Goal: Task Accomplishment & Management: Use online tool/utility

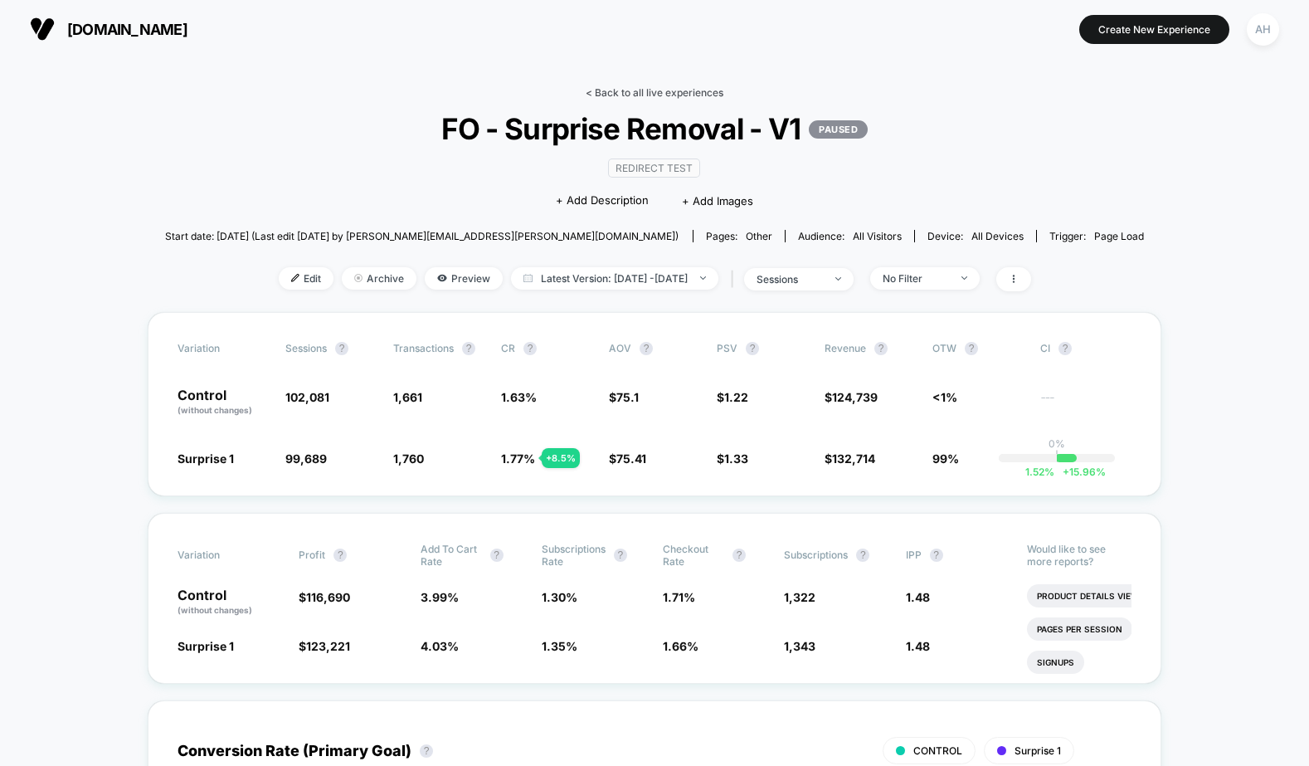
click at [680, 87] on link "< Back to all live experiences" at bounding box center [655, 92] width 138 height 12
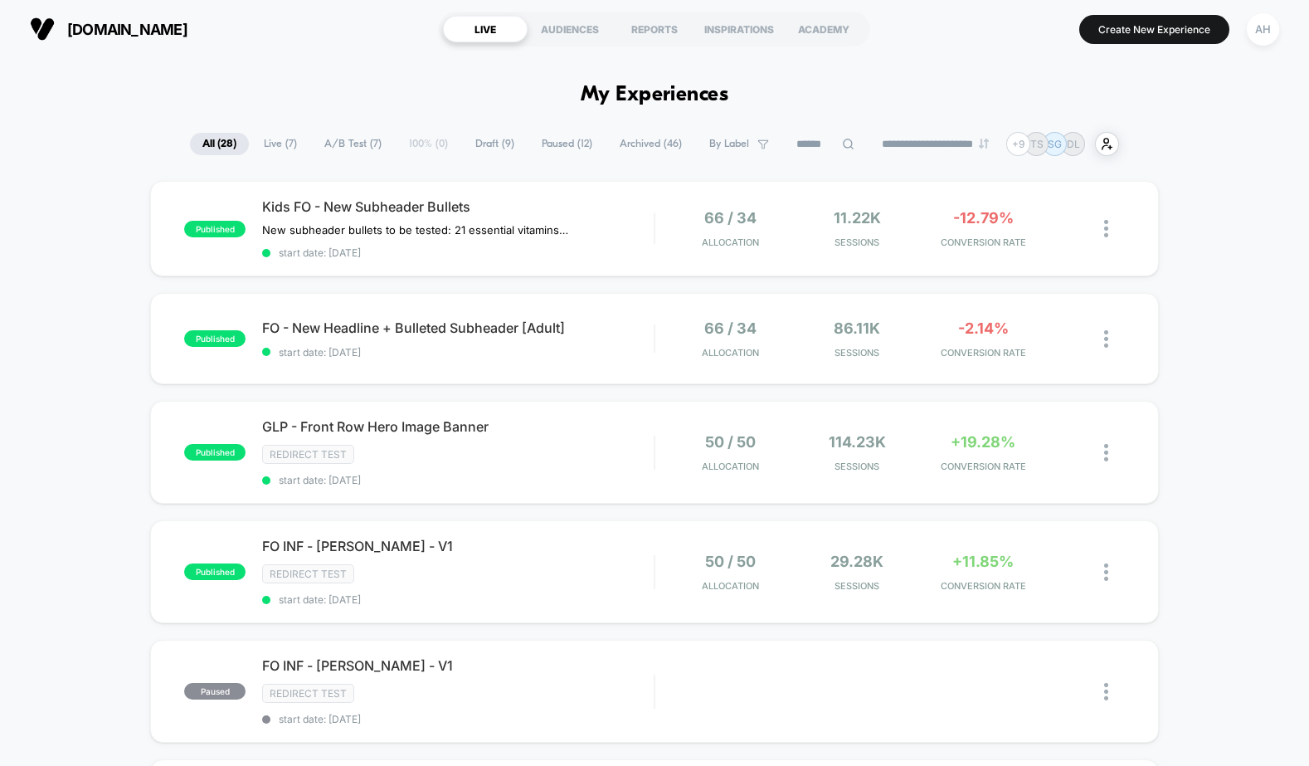
click at [476, 142] on span "Draft ( 9 )" at bounding box center [495, 144] width 64 height 22
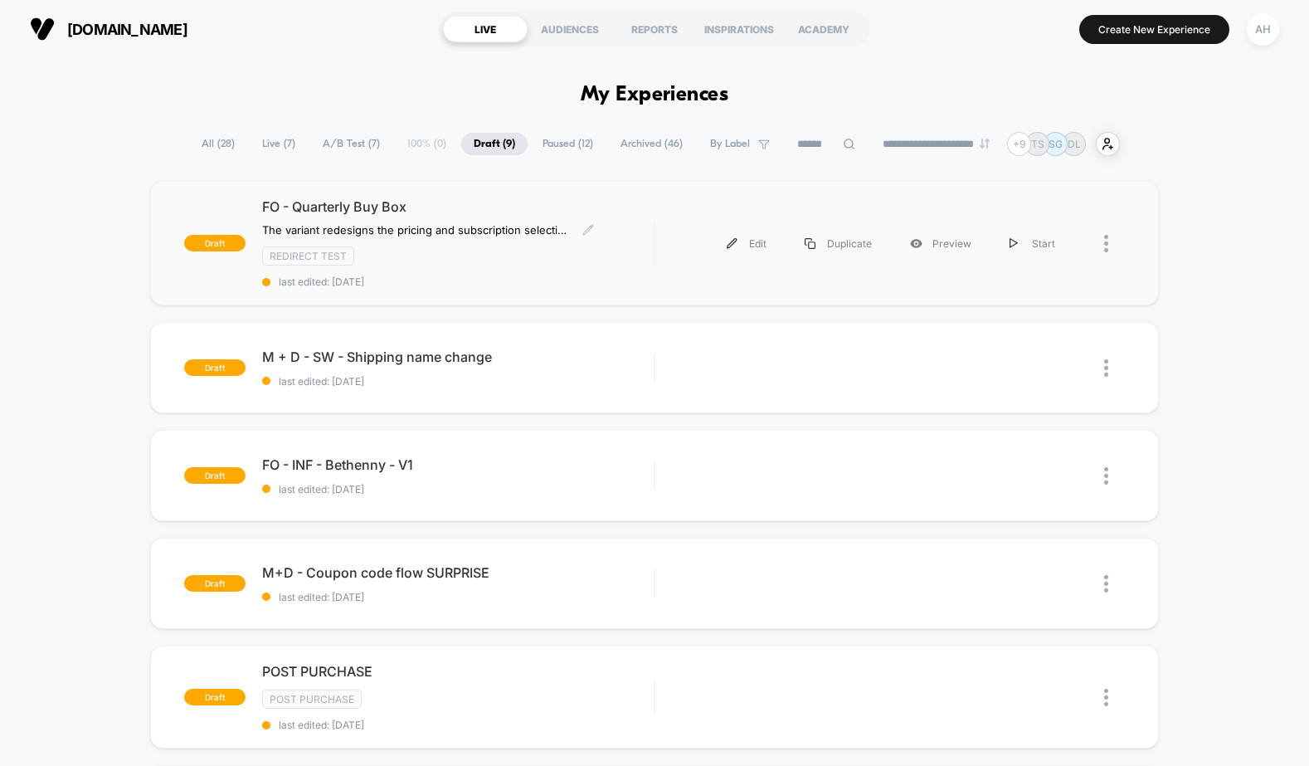
click at [494, 202] on span "FO - Quarterly Buy Box" at bounding box center [458, 206] width 392 height 17
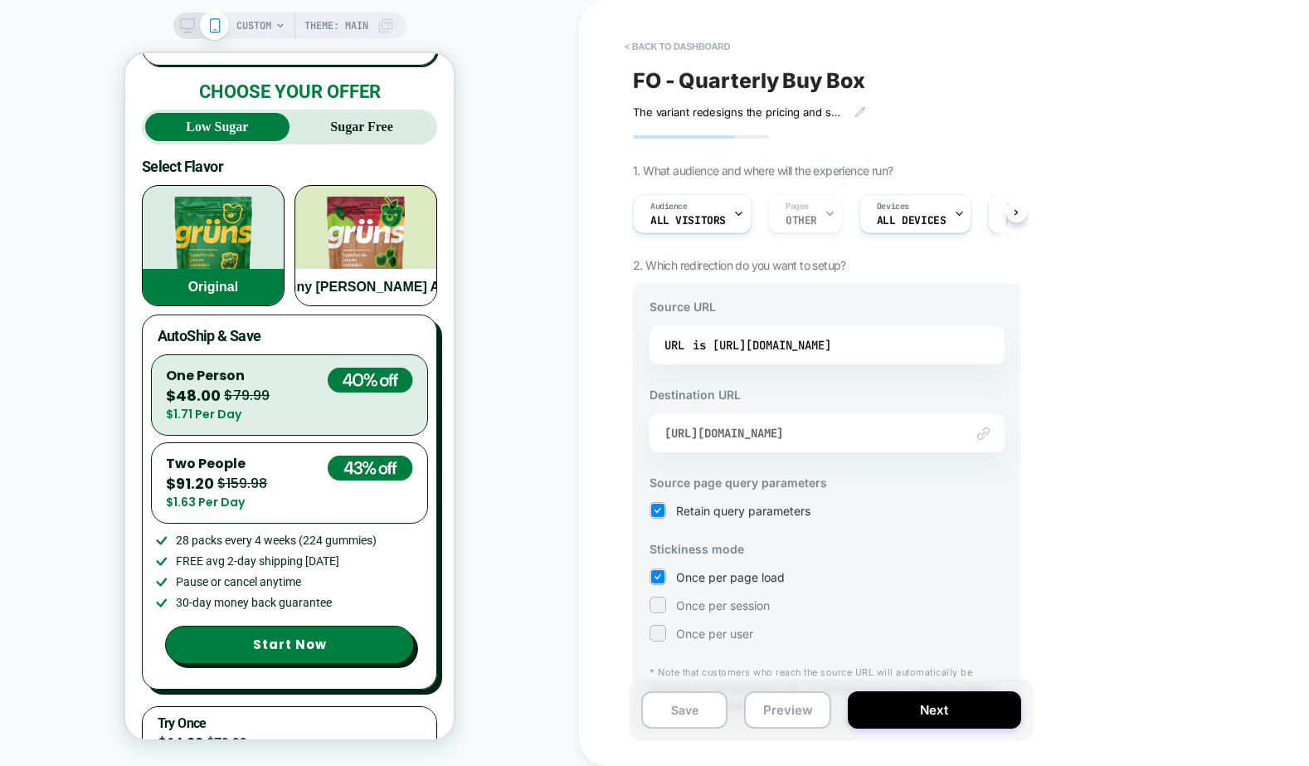
scroll to position [4539, 0]
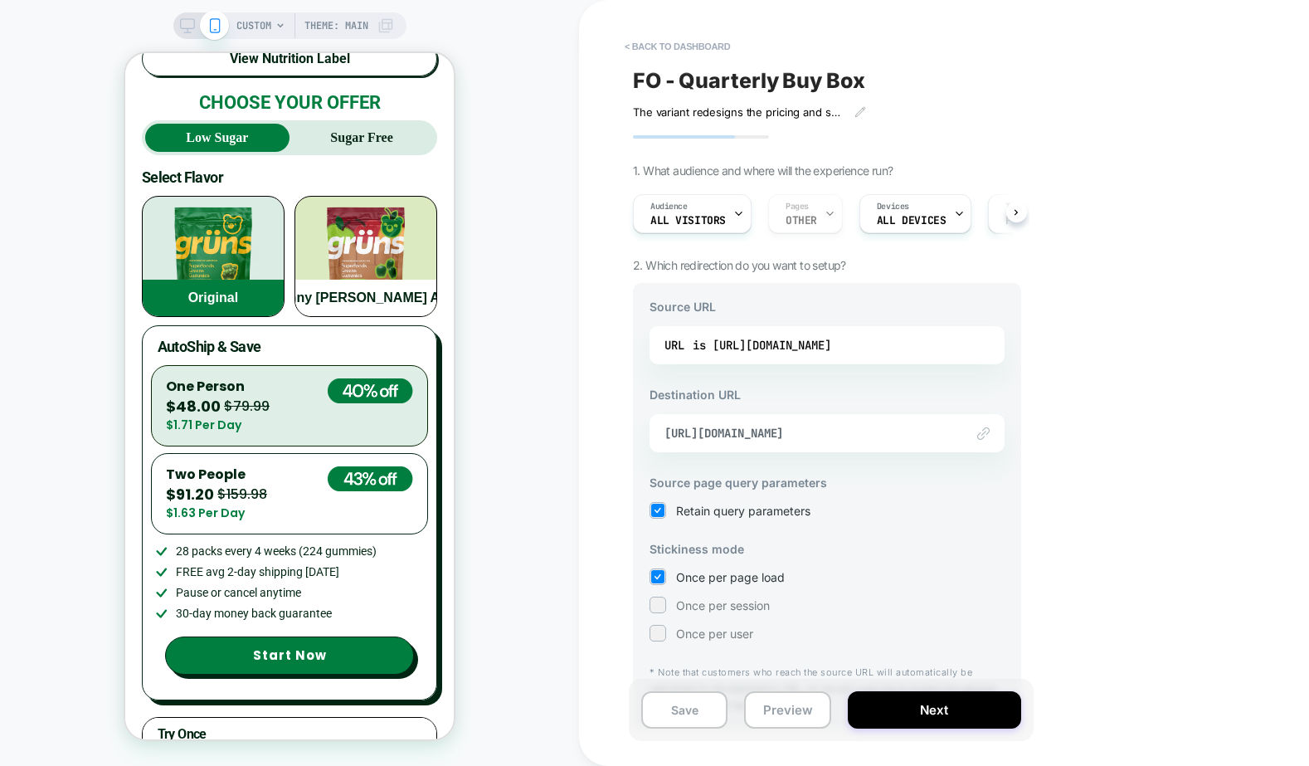
click at [854, 418] on div "Link to https://gruns.co/pages/fo-quarterly" at bounding box center [827, 433] width 355 height 38
click at [840, 432] on span "https://gruns.co/pages/fo-quarterly" at bounding box center [806, 433] width 284 height 15
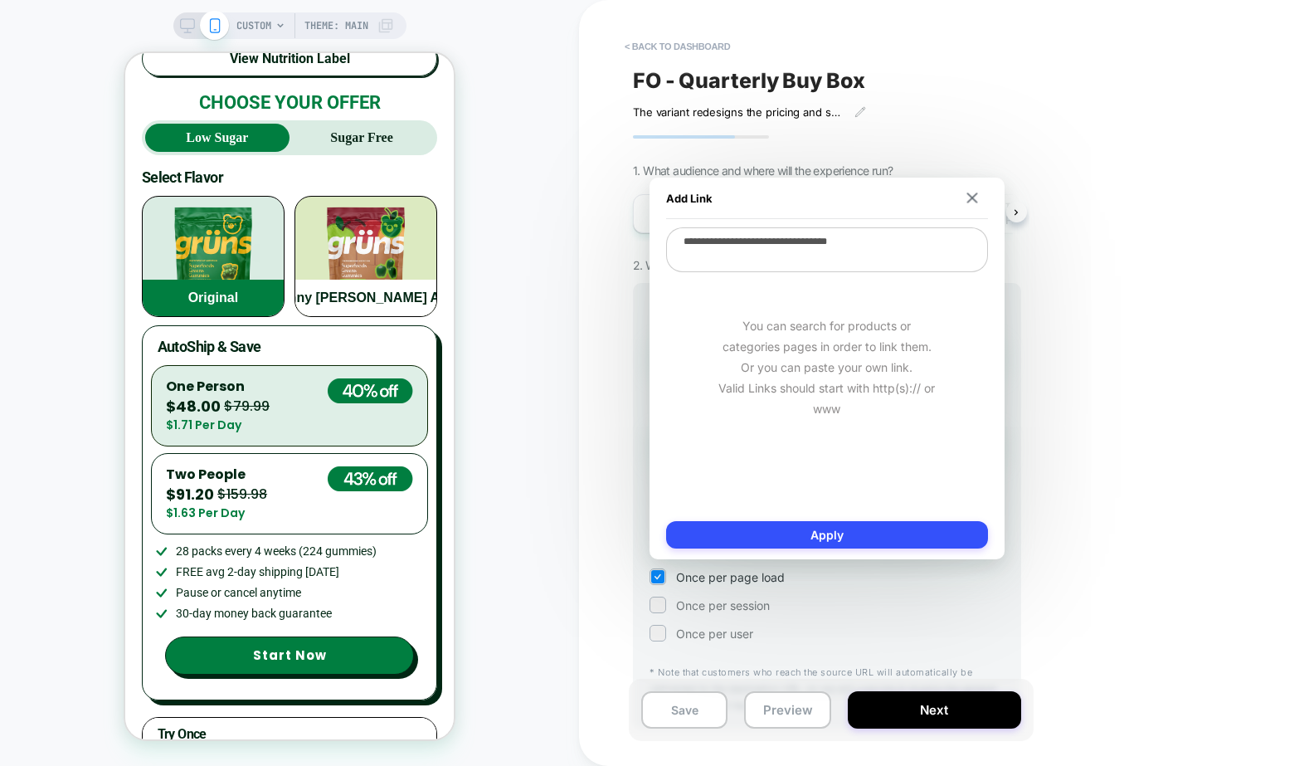
click at [1141, 328] on div "< back to dashboard FO - Quarterly Buy Box The variant redesigns the pricing an…" at bounding box center [944, 383] width 730 height 766
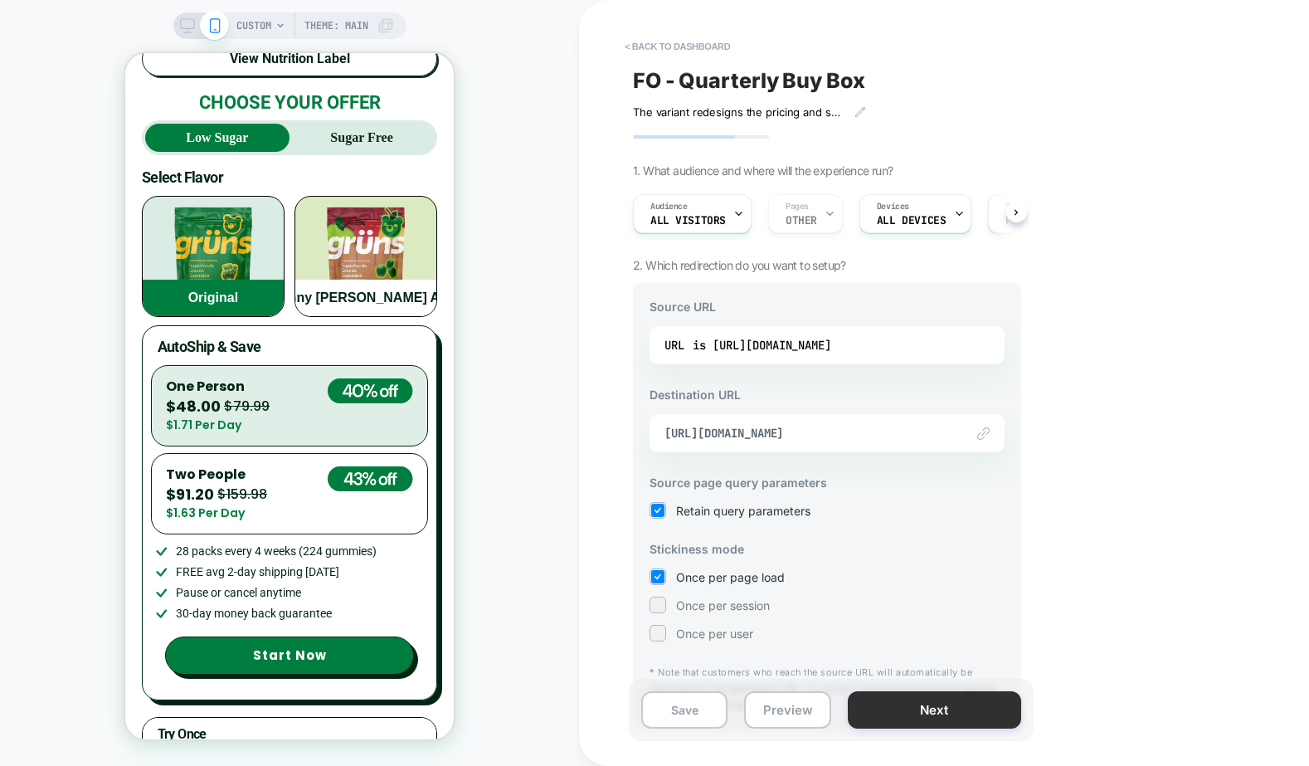
click at [971, 722] on button "Next" at bounding box center [934, 709] width 173 height 37
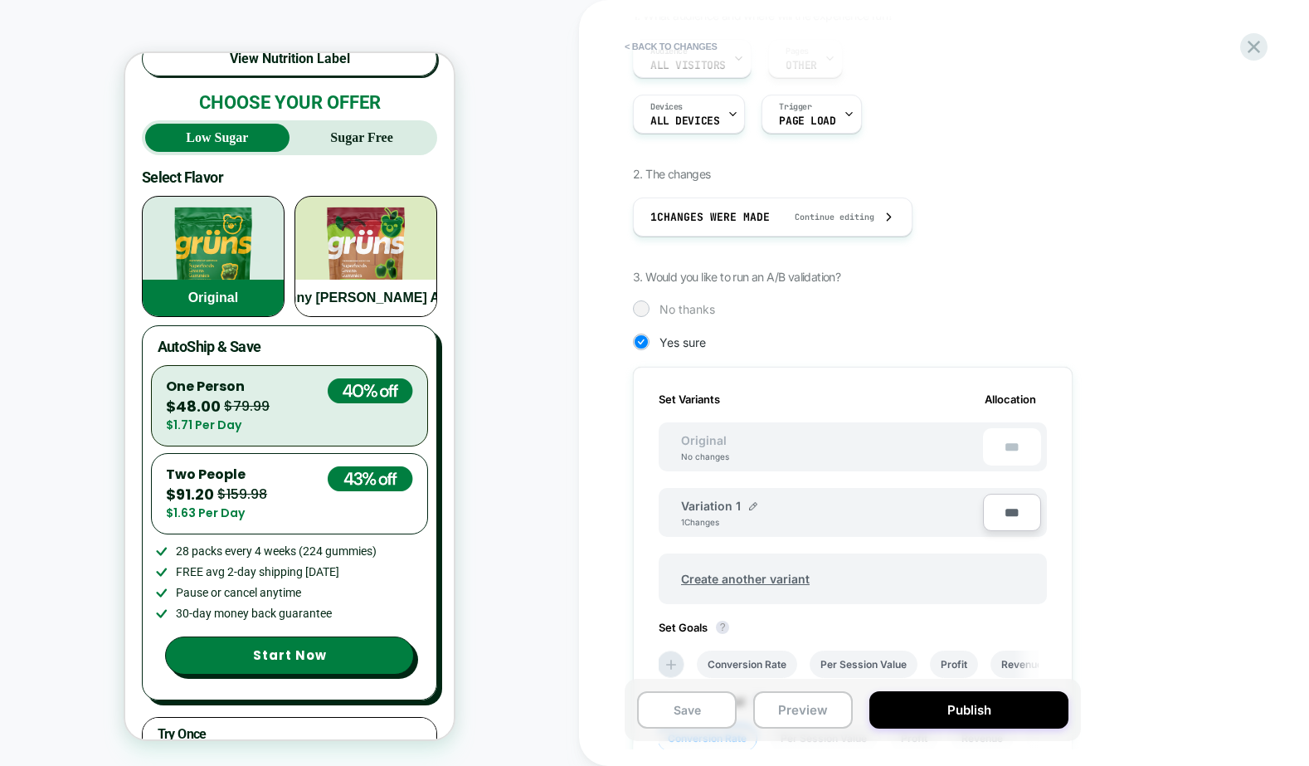
scroll to position [241, 0]
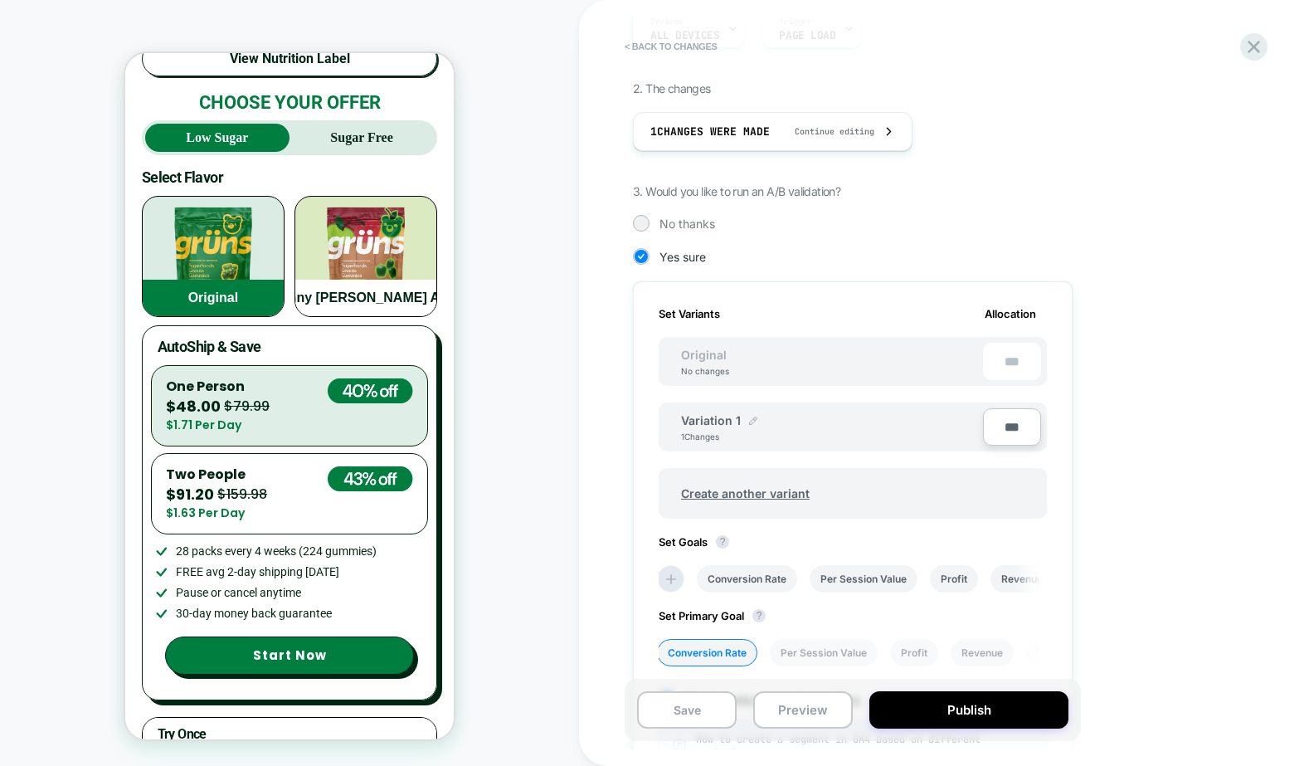
click at [753, 421] on img at bounding box center [753, 420] width 8 height 8
click at [747, 427] on input "**********" at bounding box center [741, 428] width 120 height 32
click at [747, 426] on input "**********" at bounding box center [741, 428] width 120 height 32
type input "*********"
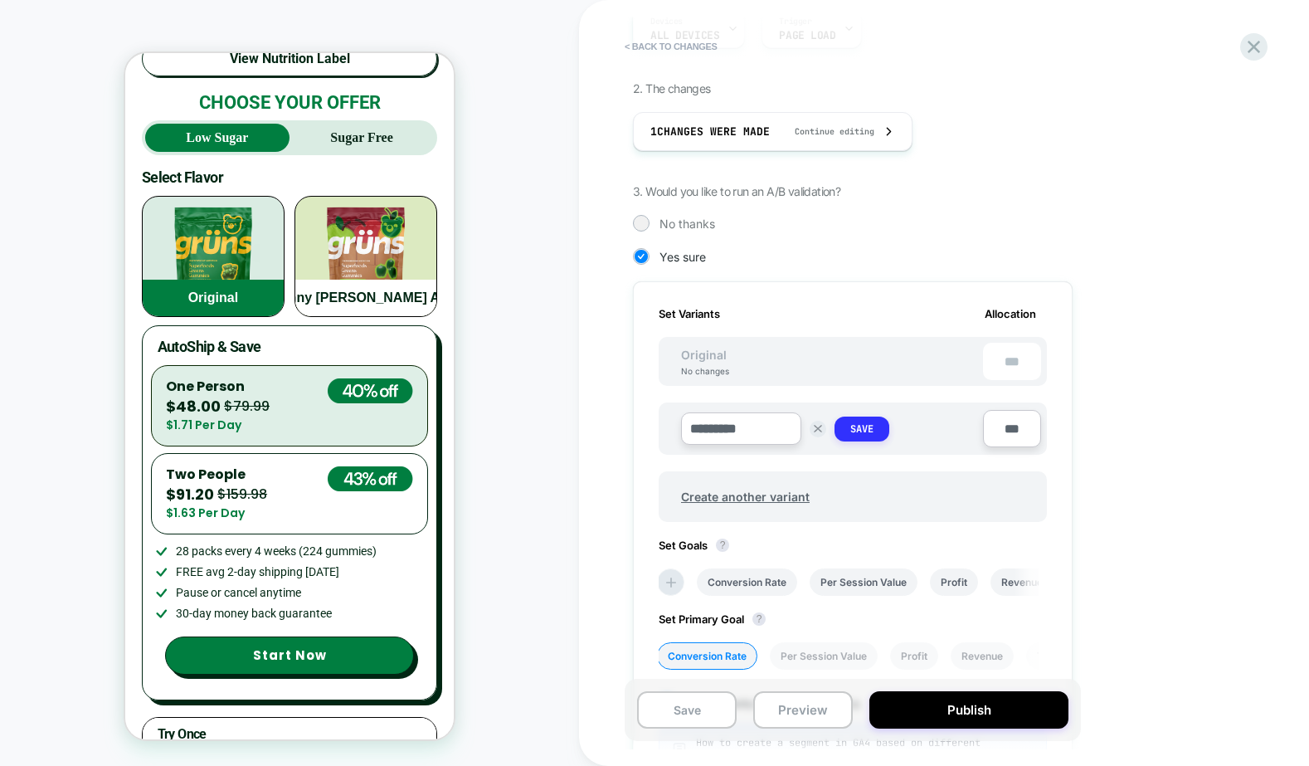
click at [852, 428] on strong "Save" at bounding box center [861, 428] width 23 height 13
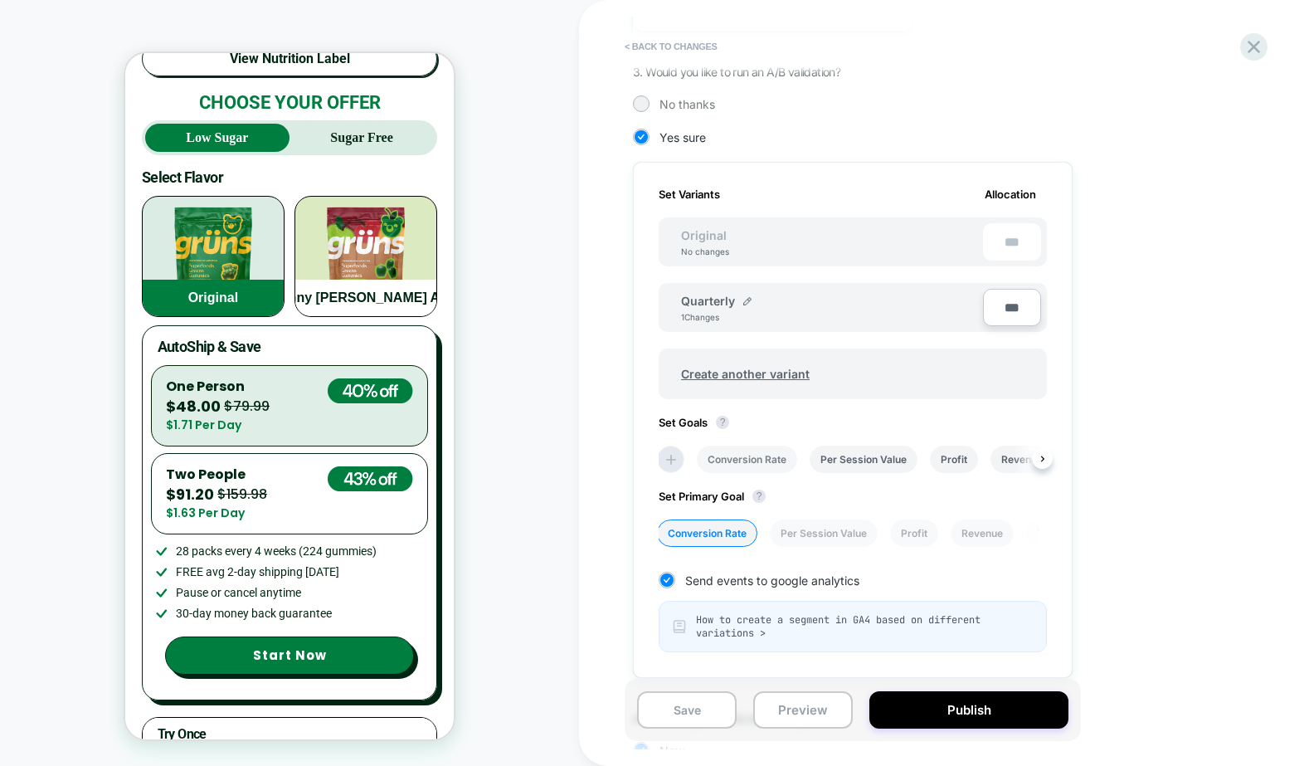
click at [763, 466] on li "Conversion Rate" at bounding box center [747, 458] width 100 height 27
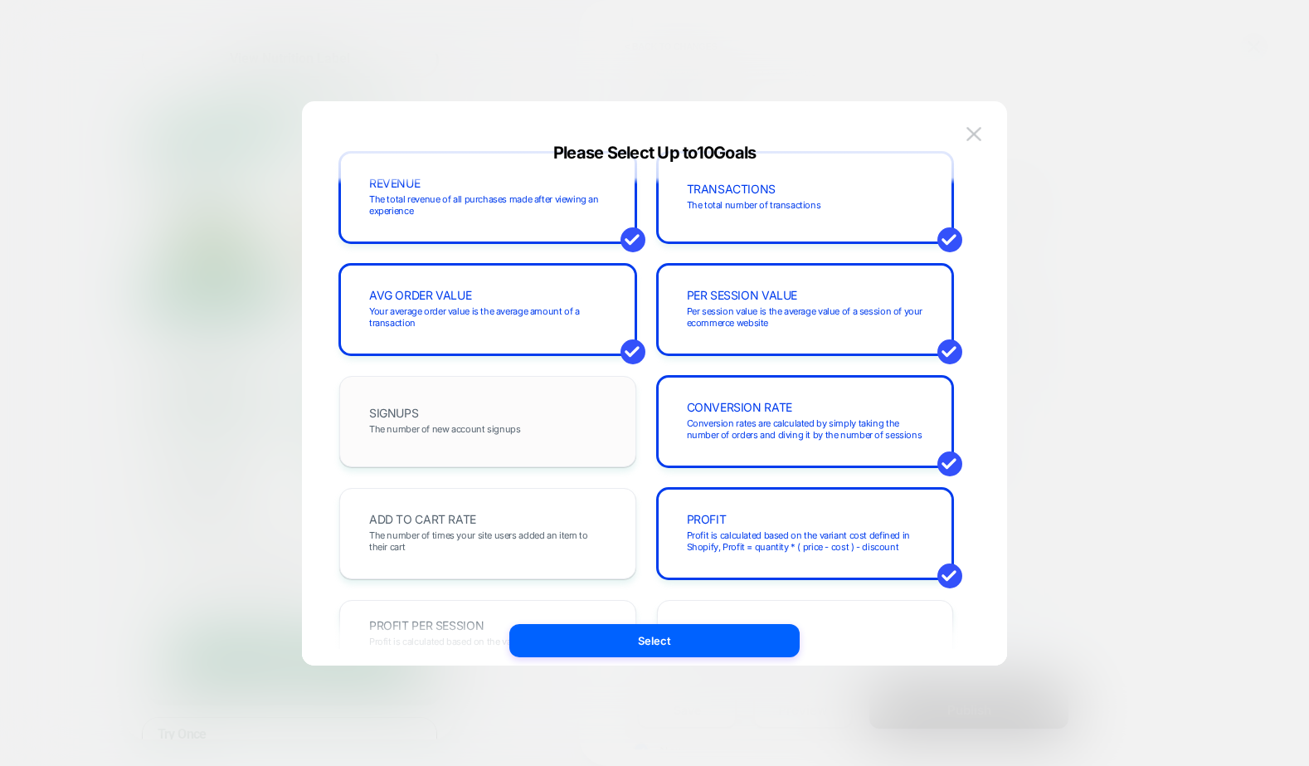
scroll to position [136, 0]
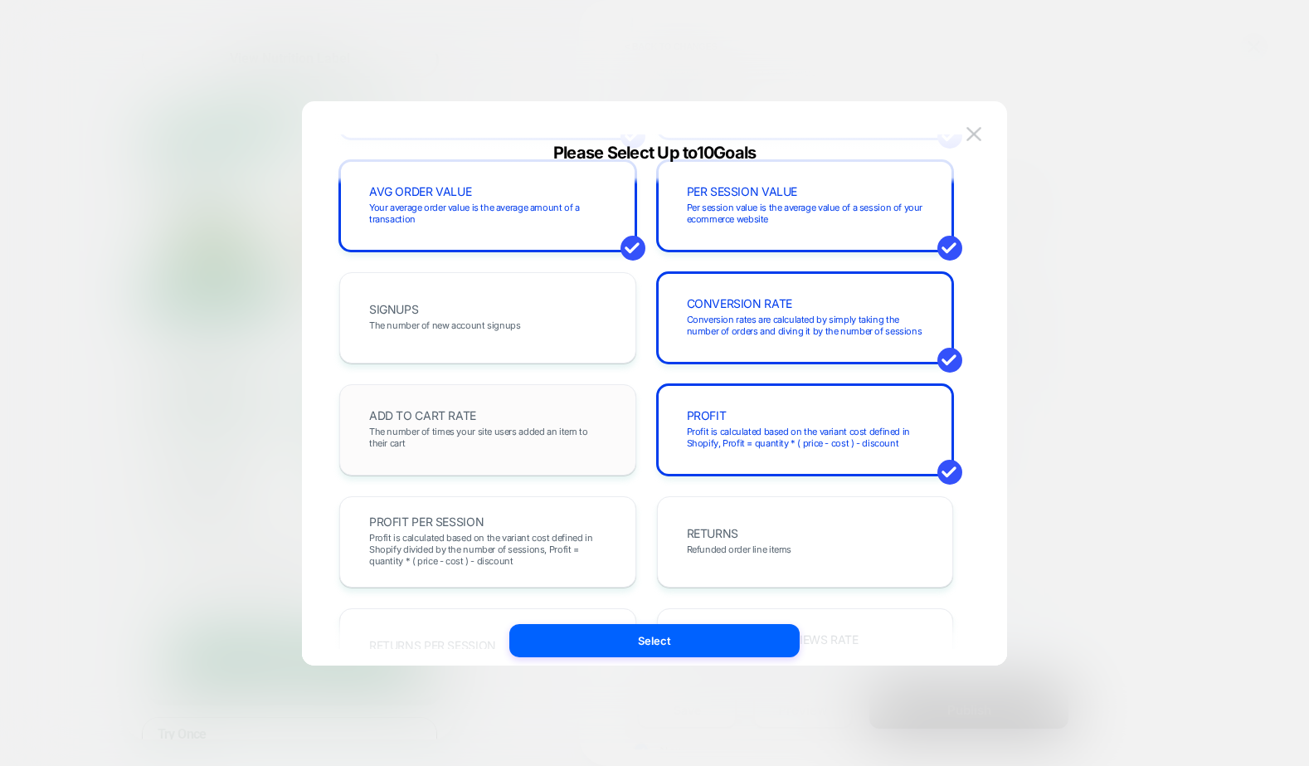
click at [455, 449] on div "ADD TO CART RATE The number of times your site users added an item to their cart" at bounding box center [488, 430] width 262 height 56
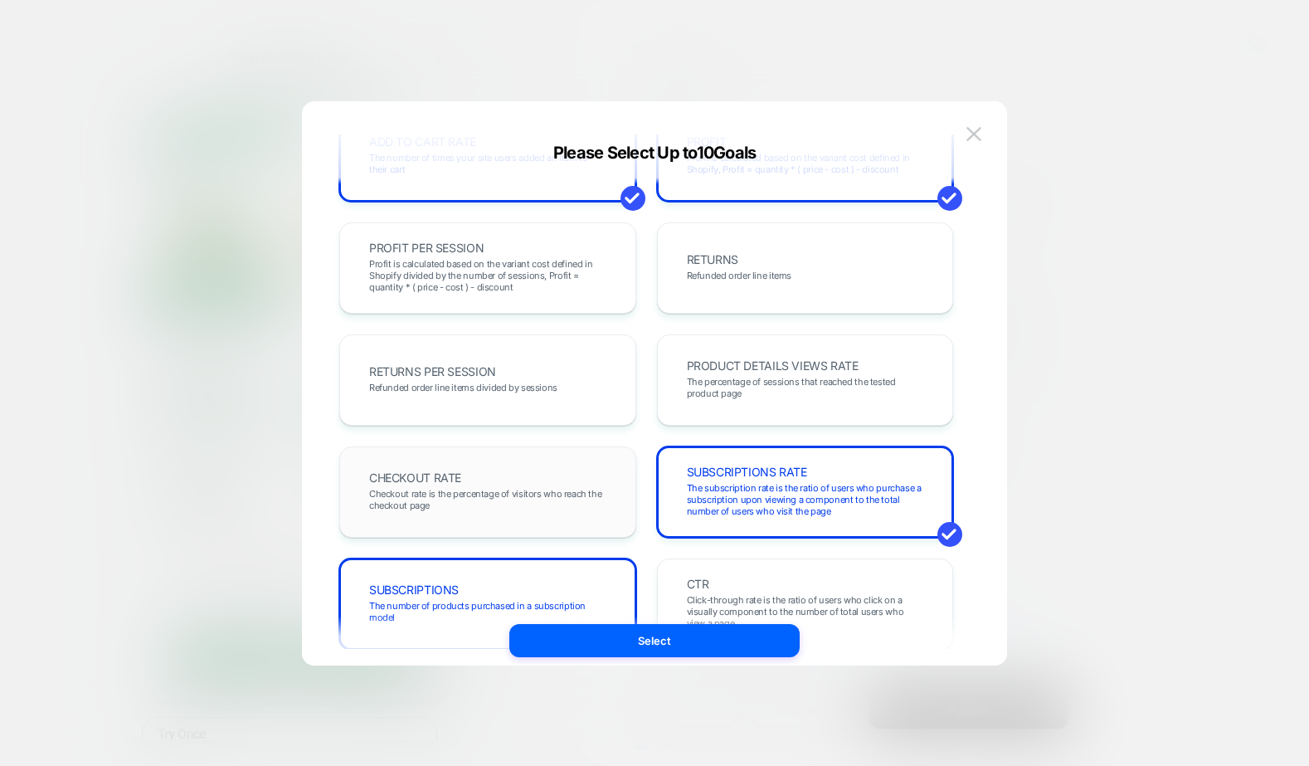
click at [524, 492] on span "Checkout rate is the percentage of visitors who reach the checkout page" at bounding box center [487, 499] width 237 height 23
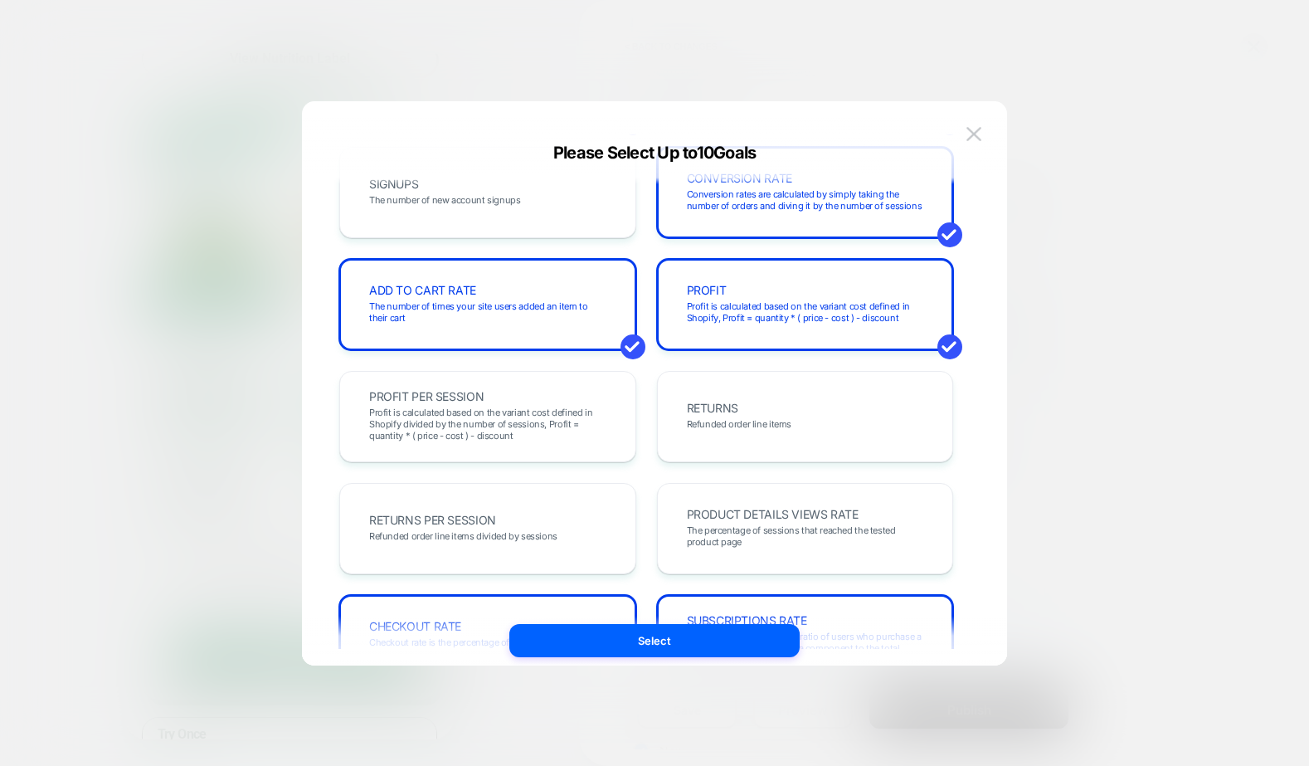
scroll to position [0, 0]
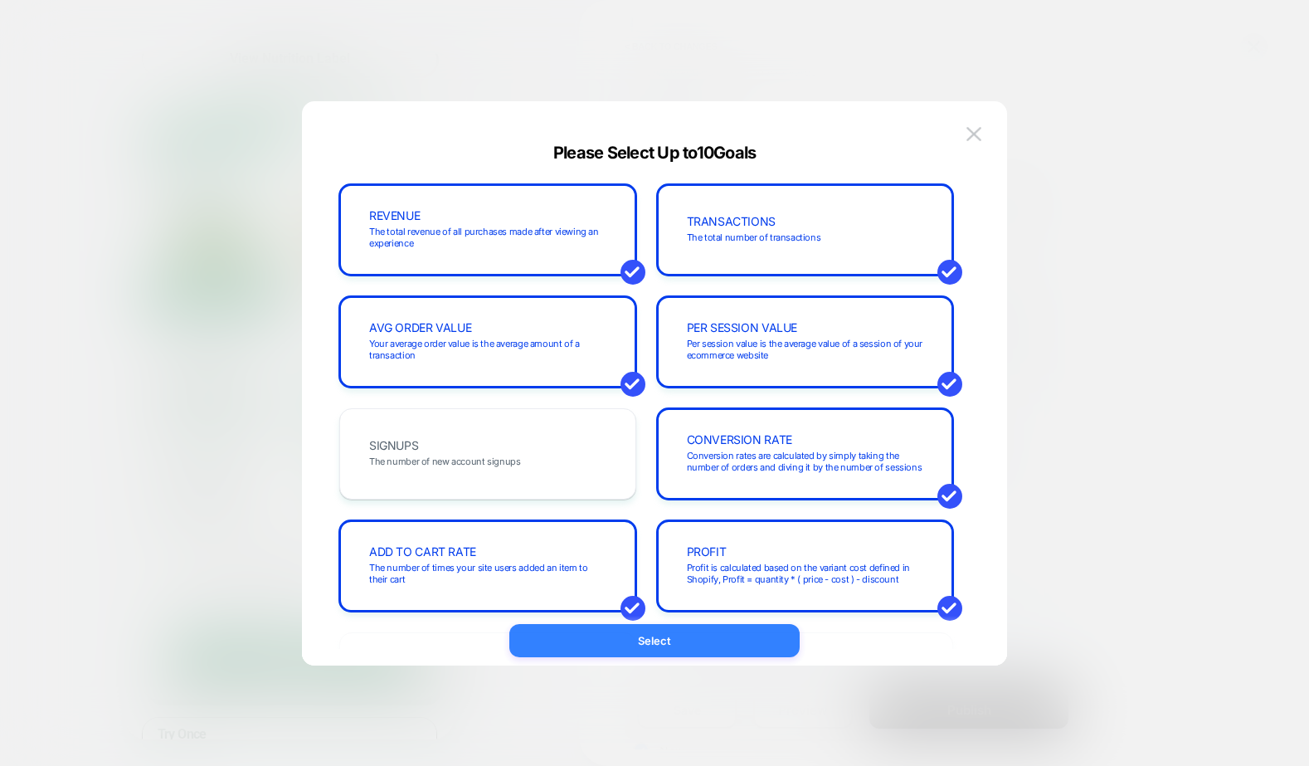
click at [654, 640] on button "Select" at bounding box center [654, 640] width 290 height 33
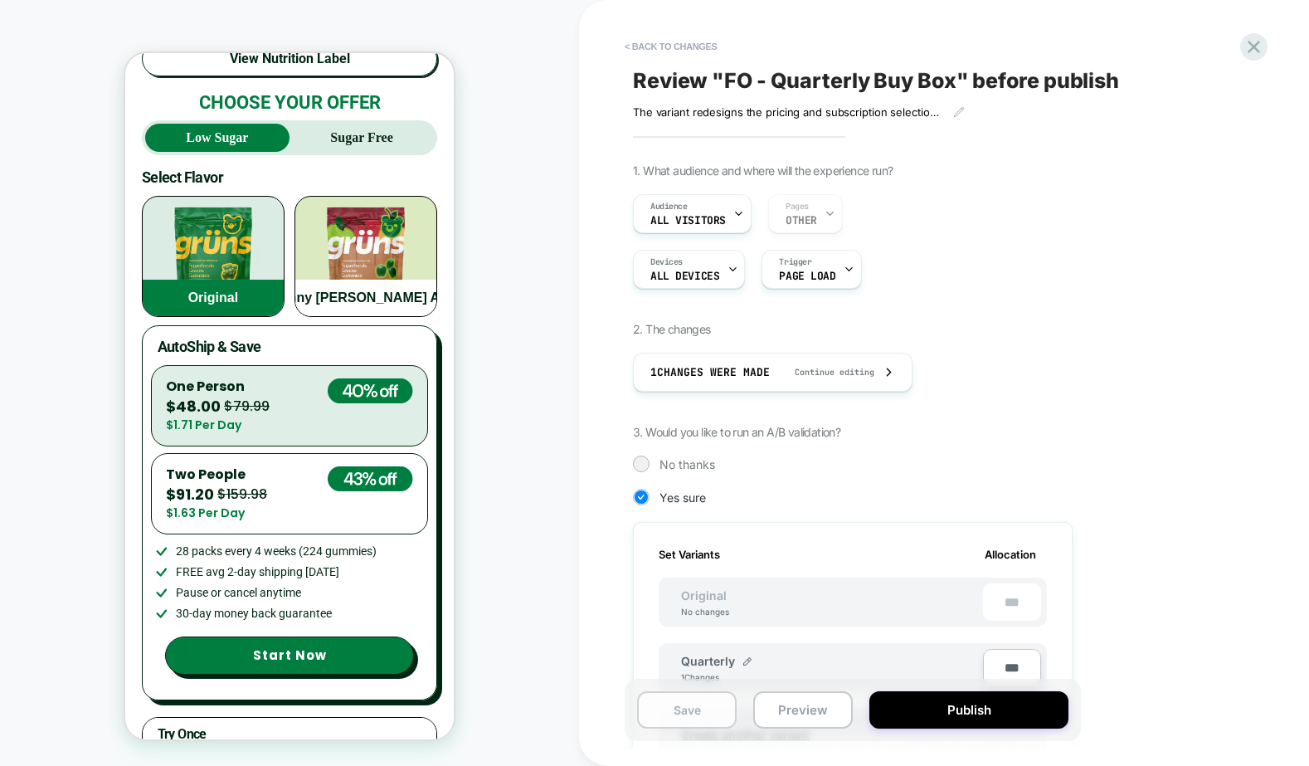
click at [689, 711] on button "Save" at bounding box center [687, 709] width 100 height 37
click at [678, 52] on button "< Back to changes" at bounding box center [671, 46] width 110 height 27
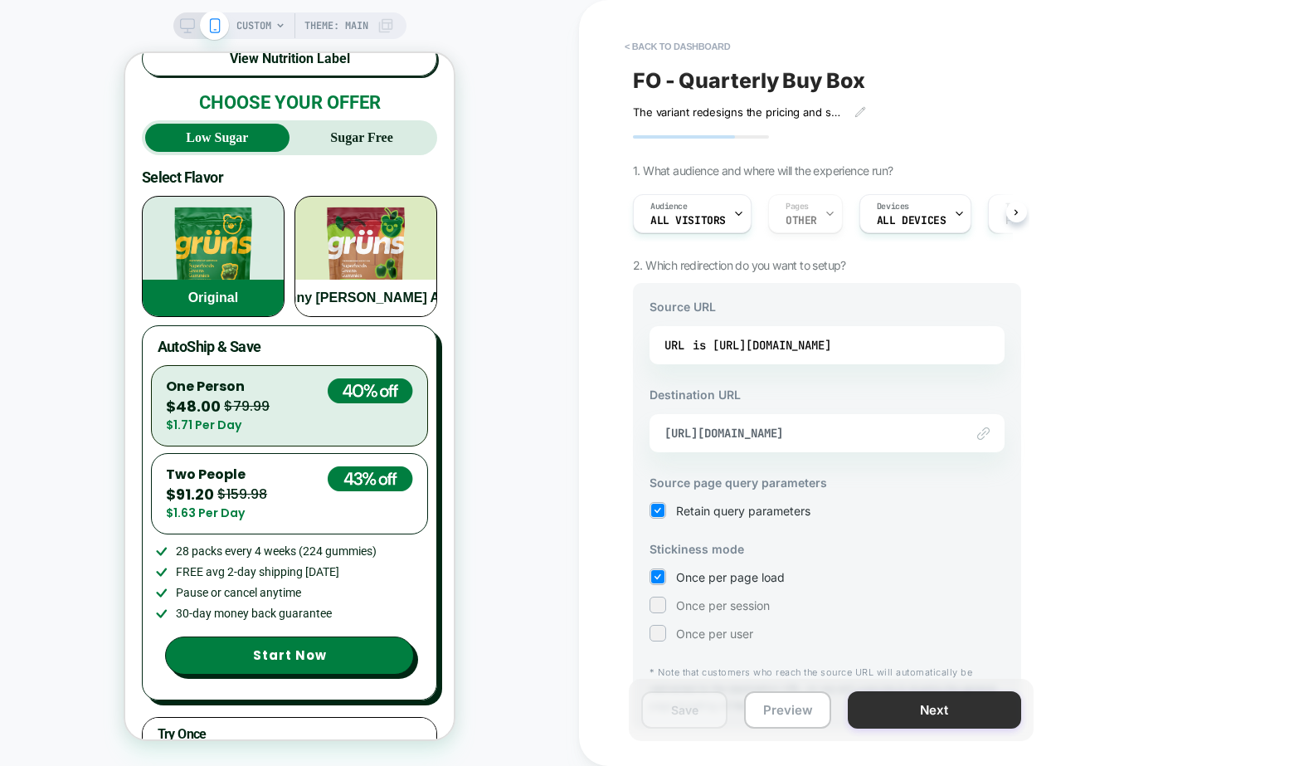
click at [885, 704] on button "Next" at bounding box center [934, 709] width 173 height 37
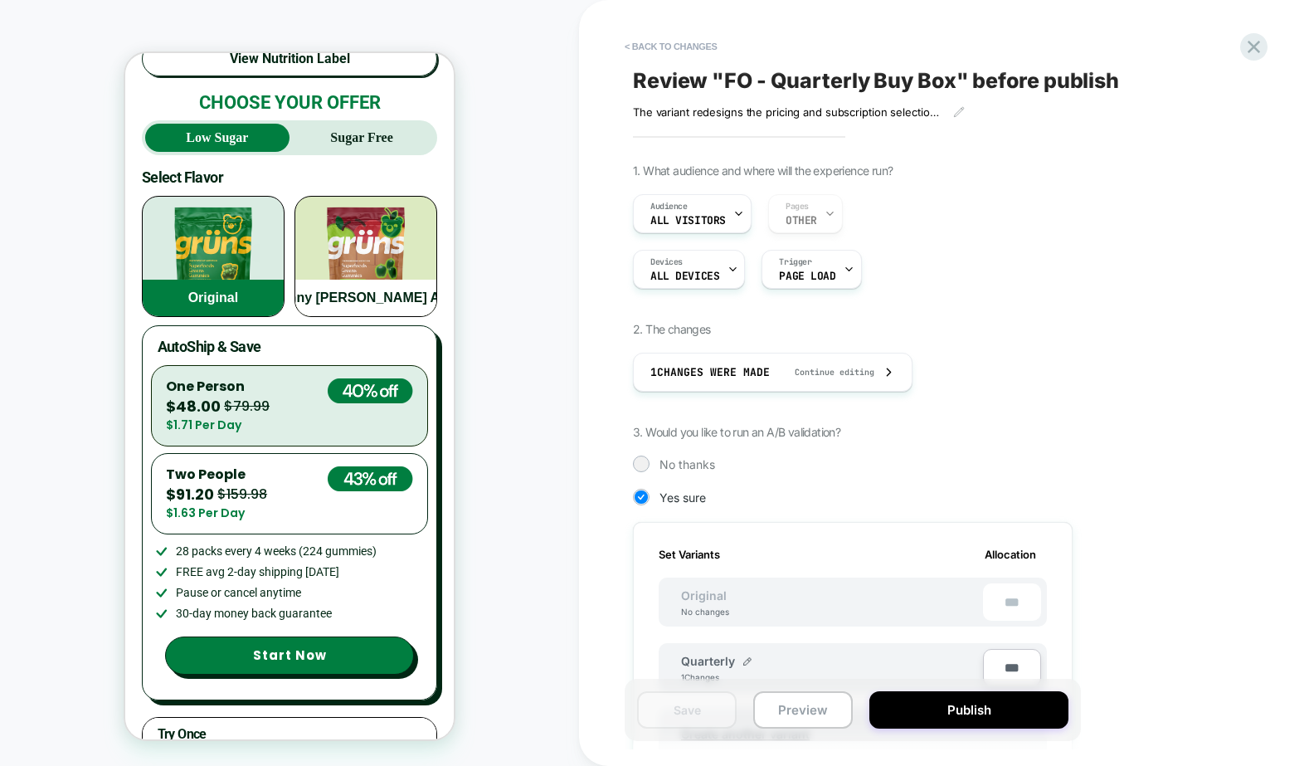
scroll to position [0, 2]
click at [674, 31] on div "Review " FO - Quarterly Buy Box " before publish The variant redesigns the pric…" at bounding box center [936, 383] width 622 height 733
click at [672, 44] on button "< Back to changes" at bounding box center [671, 46] width 110 height 27
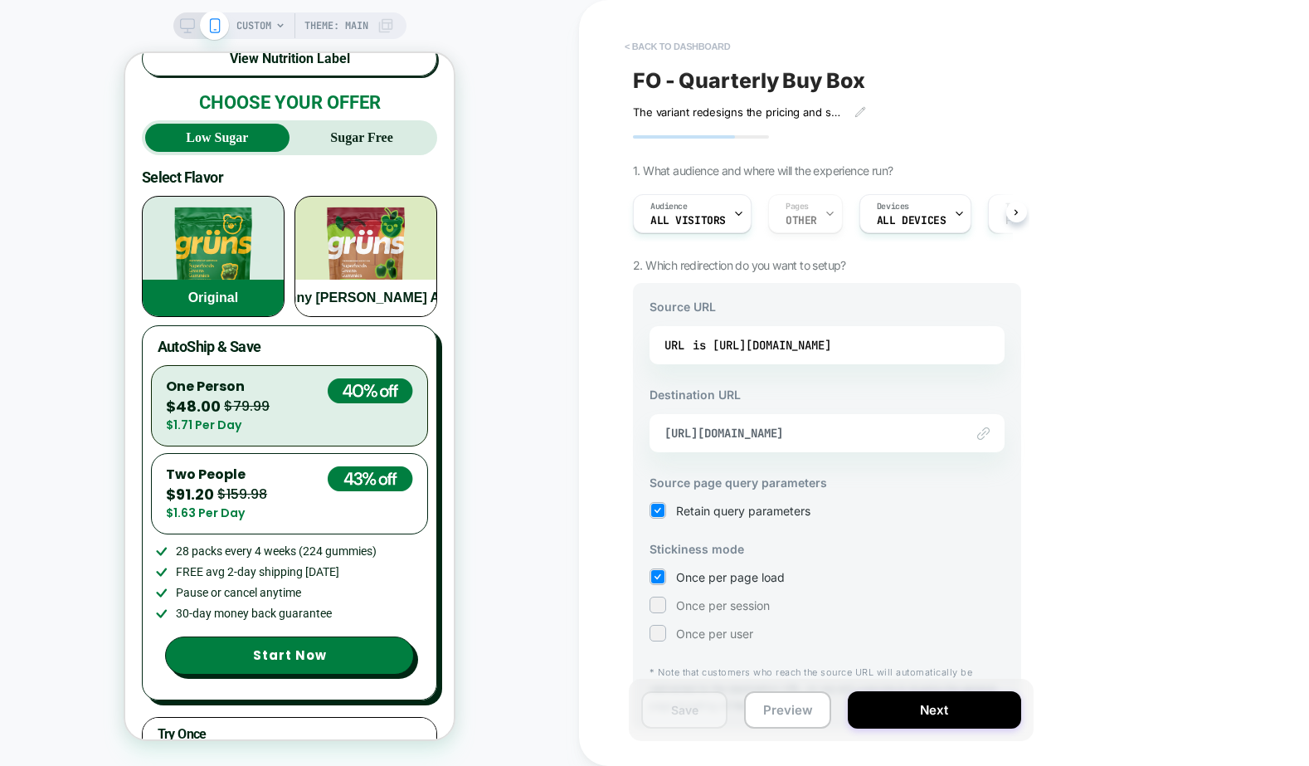
click at [672, 43] on button "< back to dashboard" at bounding box center [677, 46] width 122 height 27
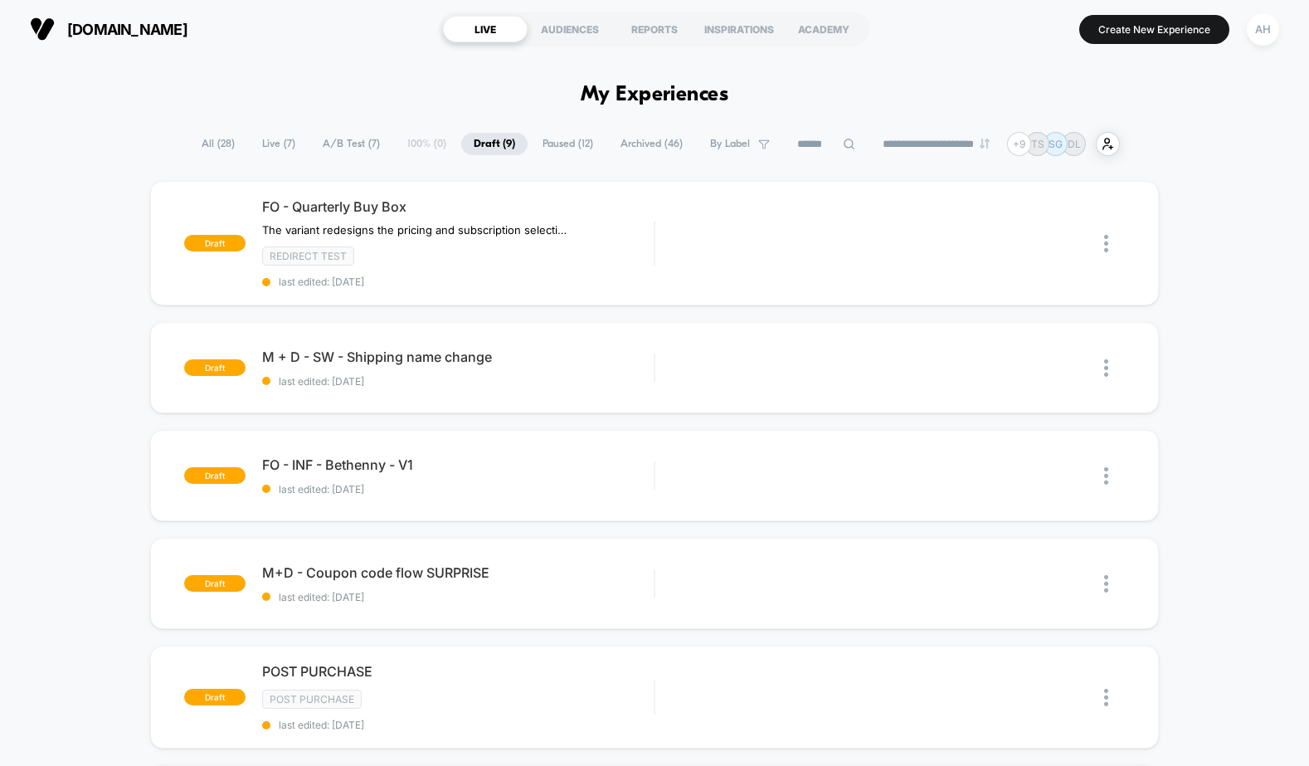
drag, startPoint x: 1119, startPoint y: 144, endPoint x: 1182, endPoint y: 134, distance: 63.8
click at [1182, 134] on div "**********" at bounding box center [654, 144] width 1309 height 24
click at [1137, 29] on button "Create New Experience" at bounding box center [1154, 29] width 150 height 29
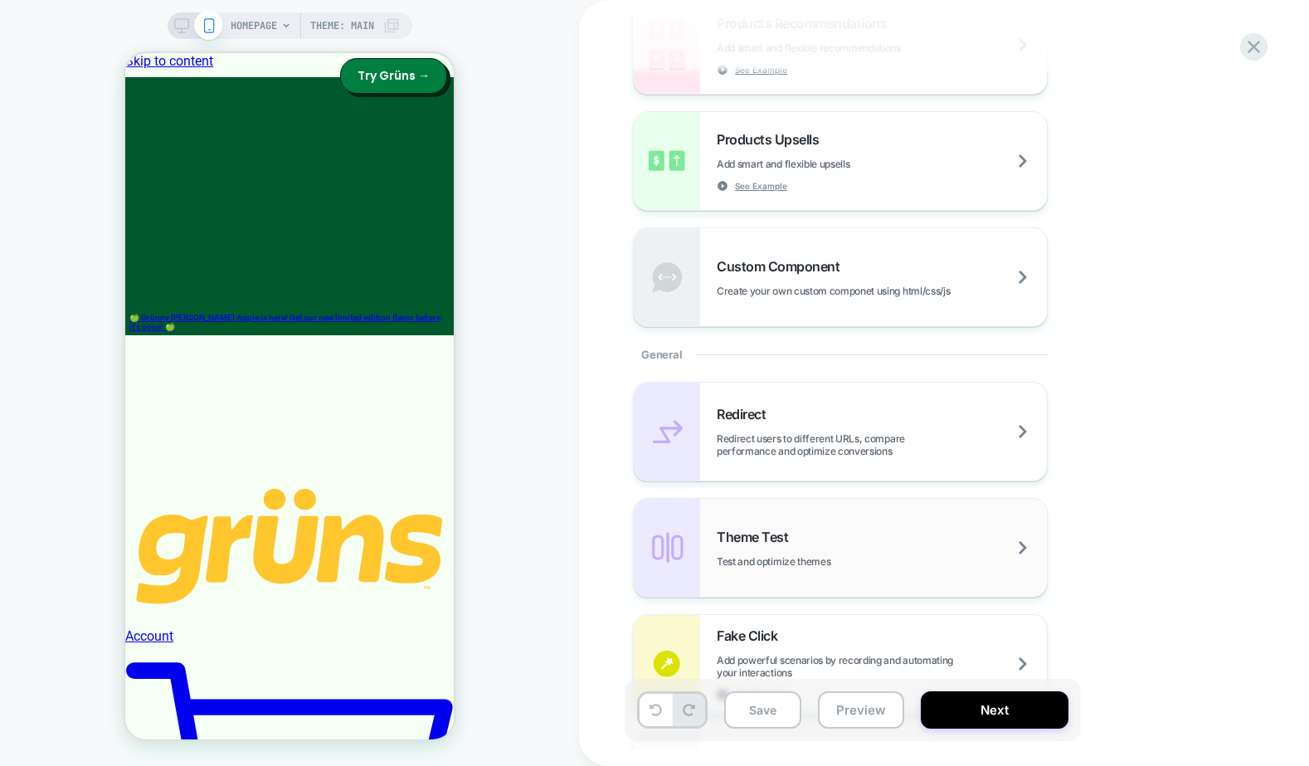
scroll to position [633, 0]
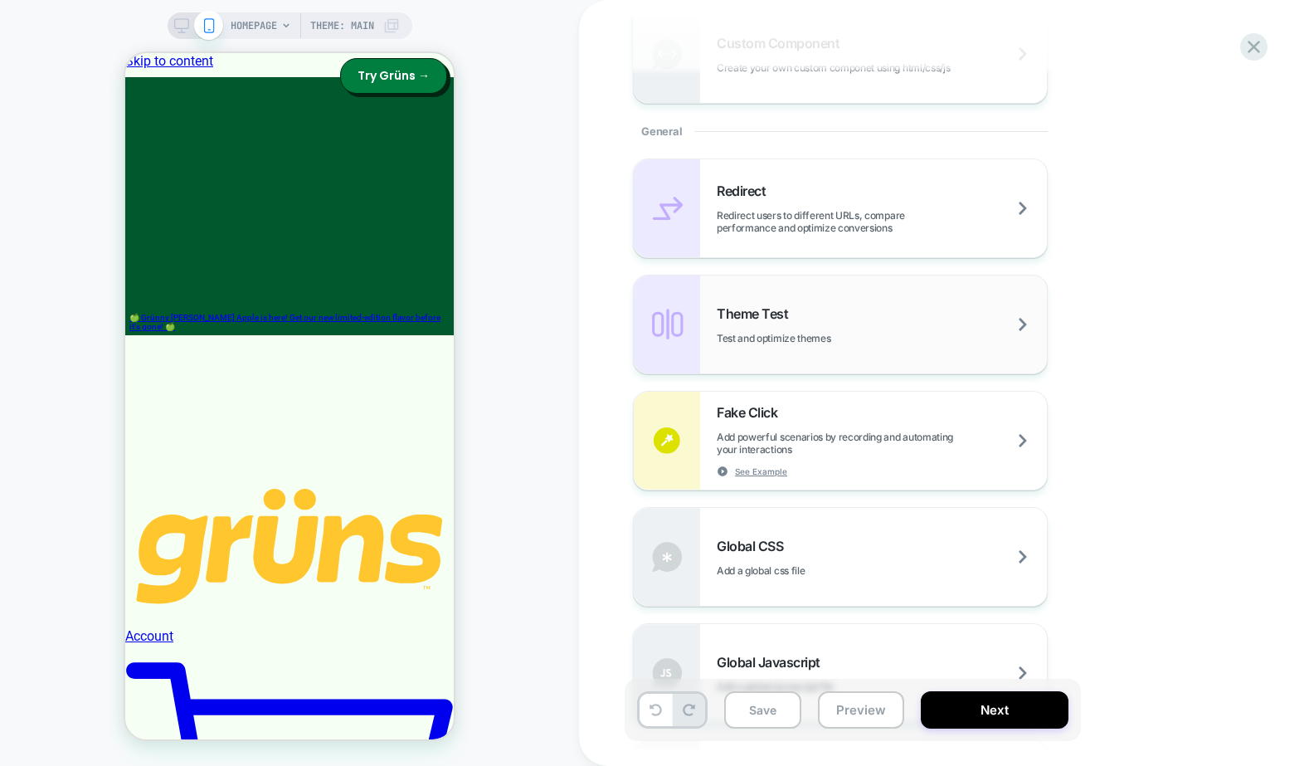
click at [807, 339] on span "Test and optimize themes" at bounding box center [815, 338] width 197 height 12
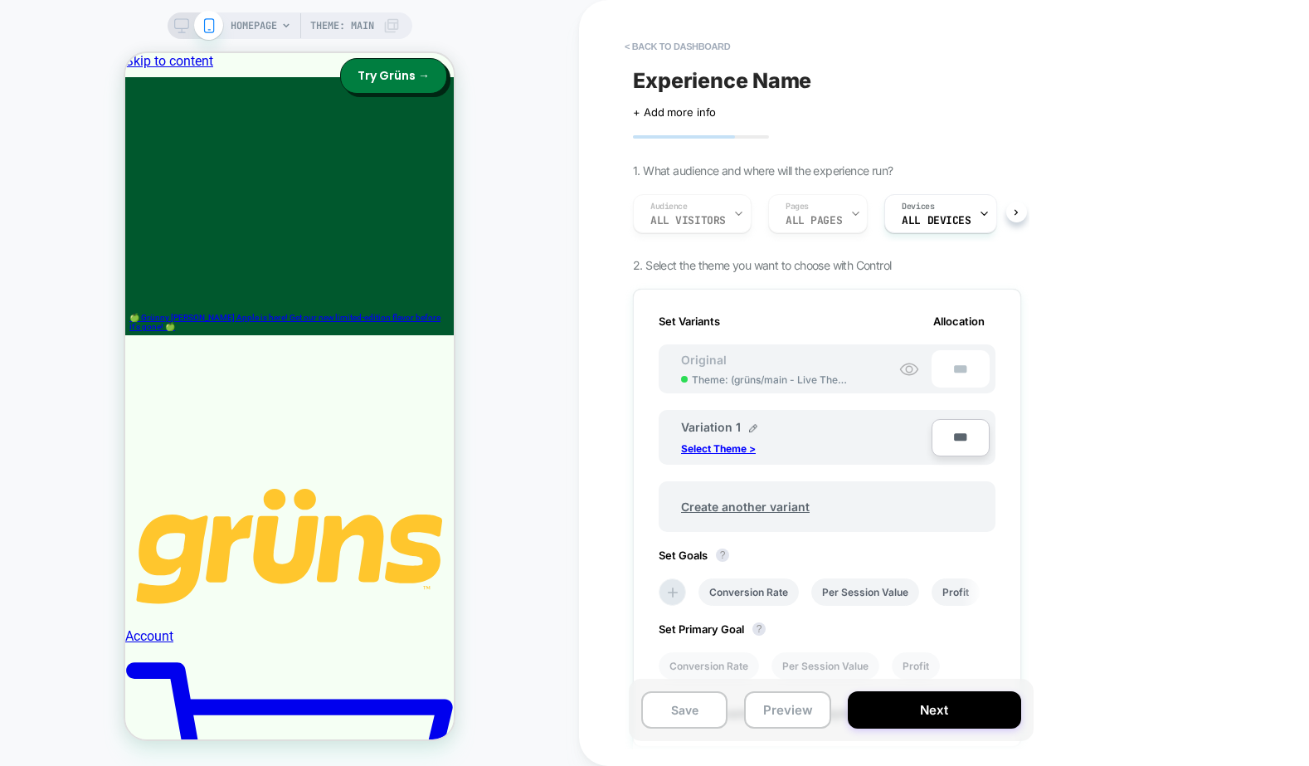
scroll to position [0, 2]
click at [735, 448] on p "Select Theme >" at bounding box center [718, 448] width 75 height 12
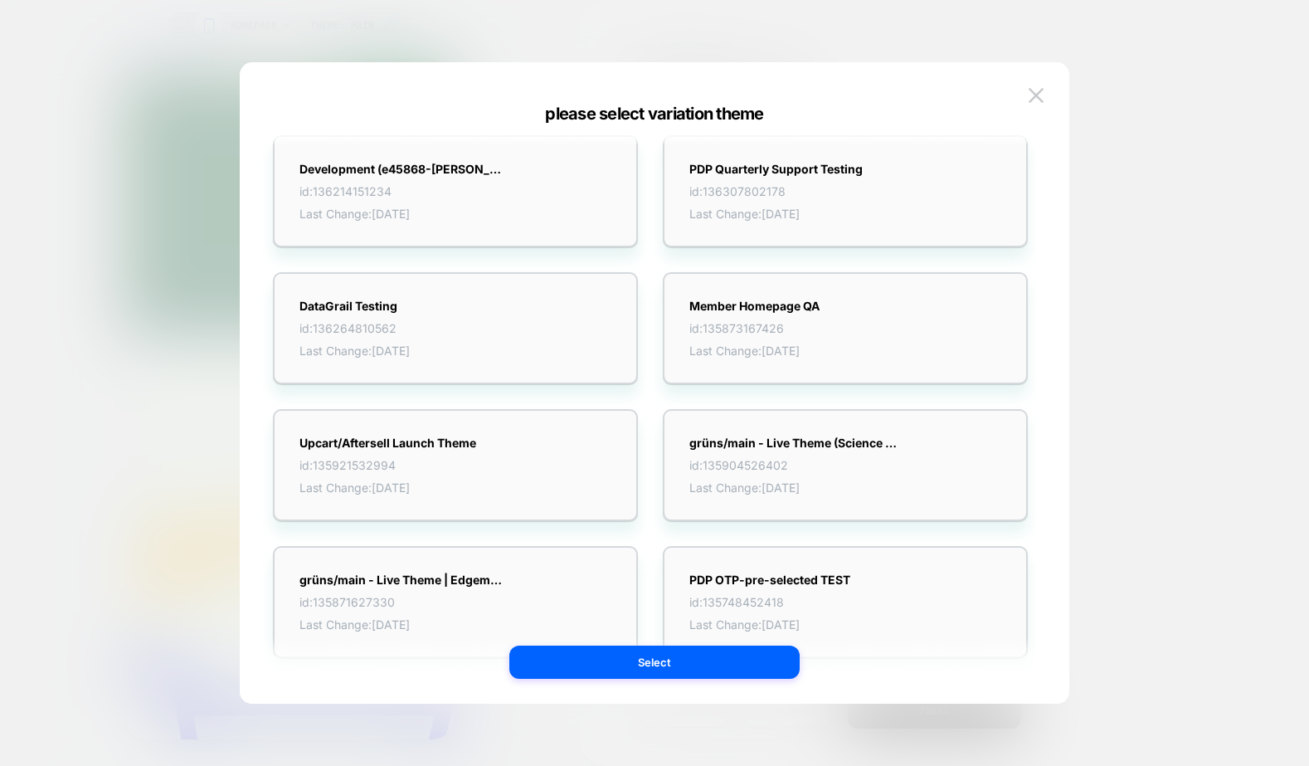
scroll to position [0, 0]
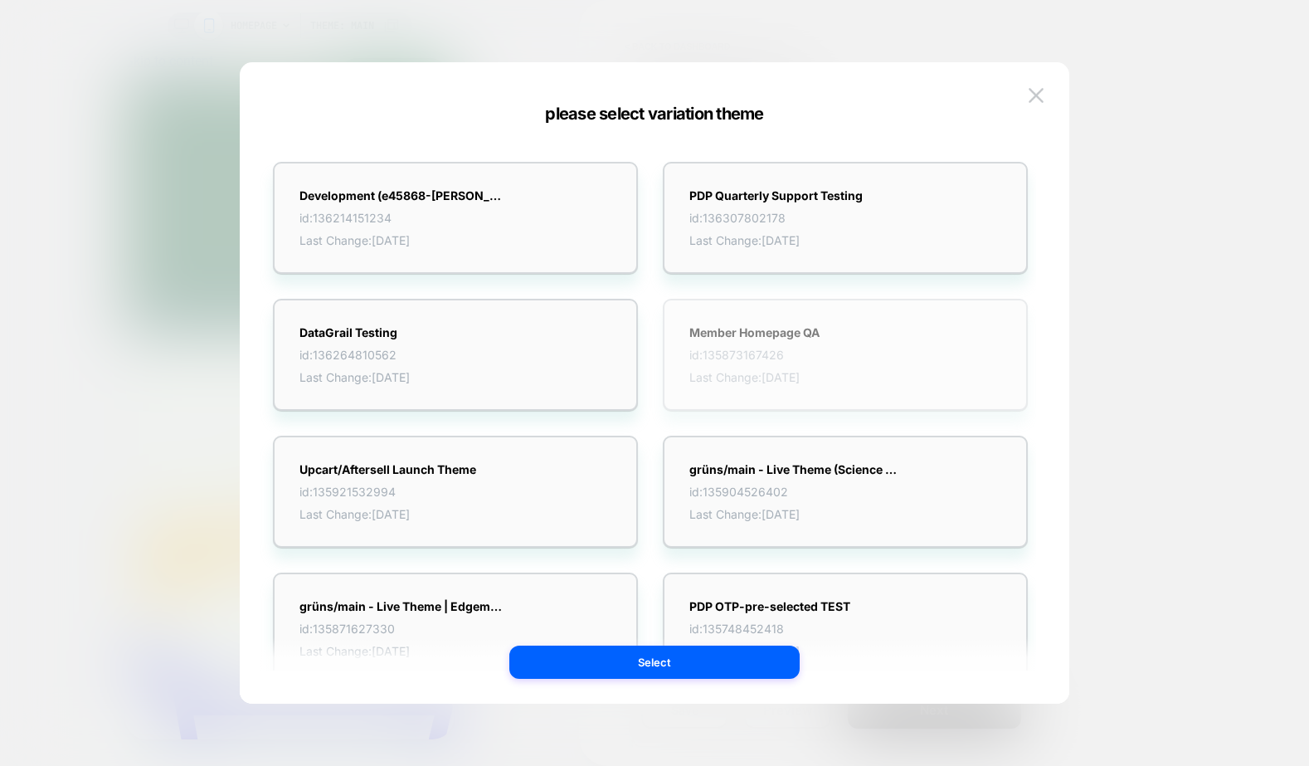
click at [864, 379] on div "Member Homepage QA id: 135873167426 Last Change: 9/12/2025" at bounding box center [845, 355] width 365 height 112
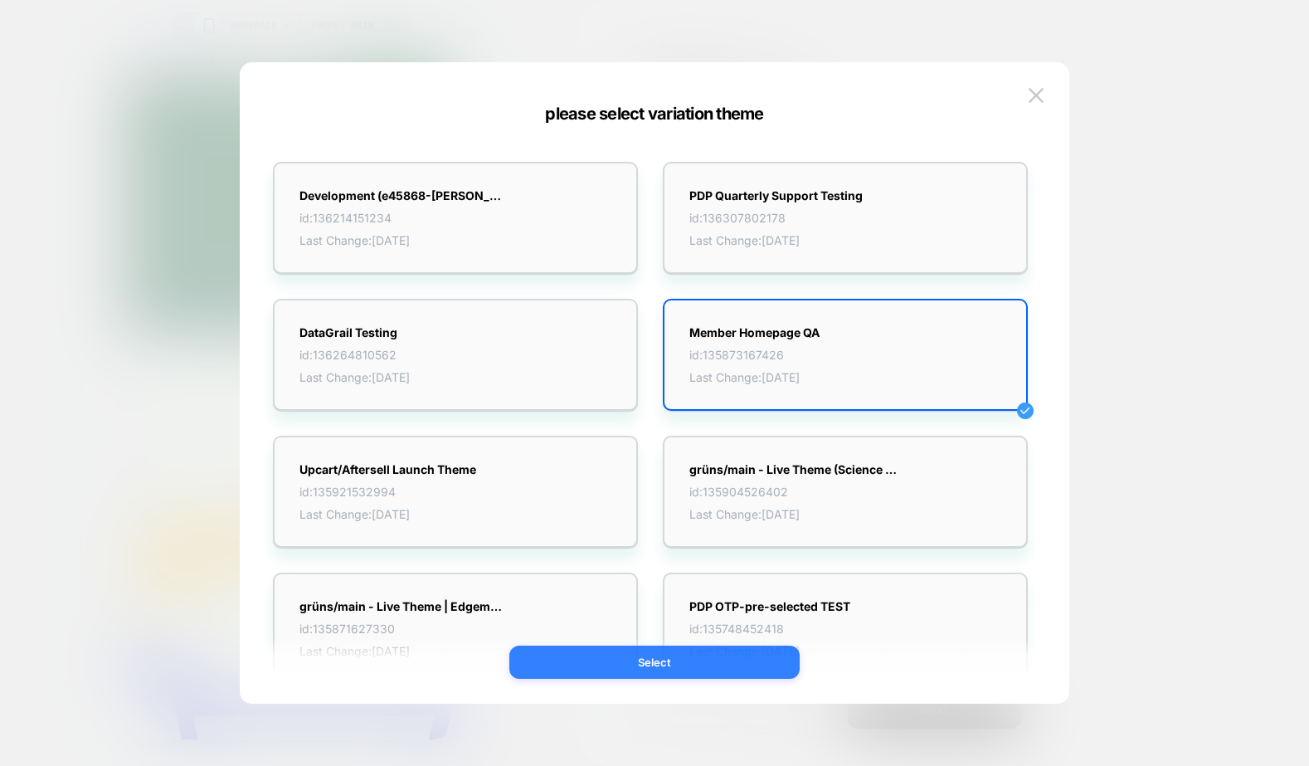
click at [693, 652] on button "Select" at bounding box center [654, 661] width 290 height 33
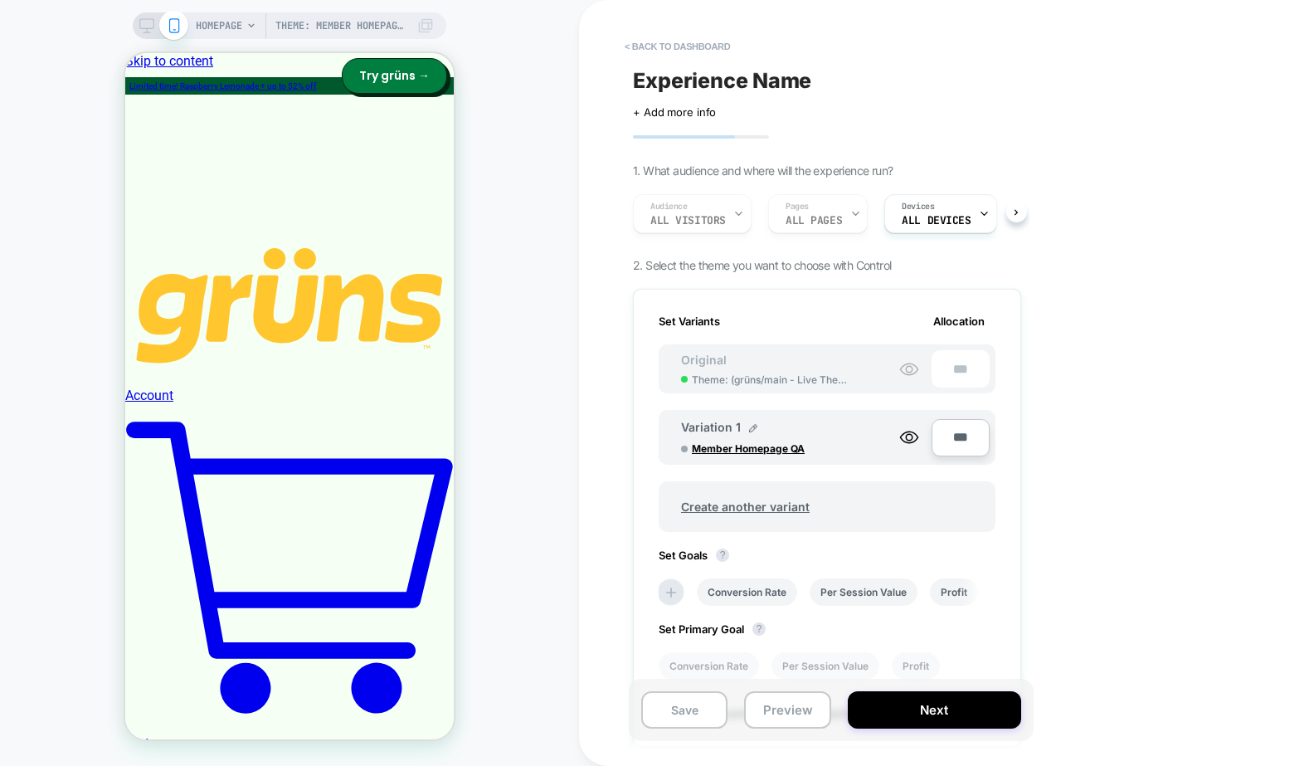
scroll to position [0, 2]
click at [822, 221] on div "Audience All Visitors Pages ALL PAGES Devices ALL DEVICES" at bounding box center [819, 214] width 388 height 56
click at [687, 217] on div "Audience All Visitors Pages ALL PAGES Devices ALL DEVICES" at bounding box center [819, 214] width 388 height 56
click at [243, 27] on div "HOMEPAGE Theme: Member Homepage QA" at bounding box center [315, 25] width 238 height 27
click at [215, 27] on span "HOMEPAGE" at bounding box center [219, 25] width 46 height 27
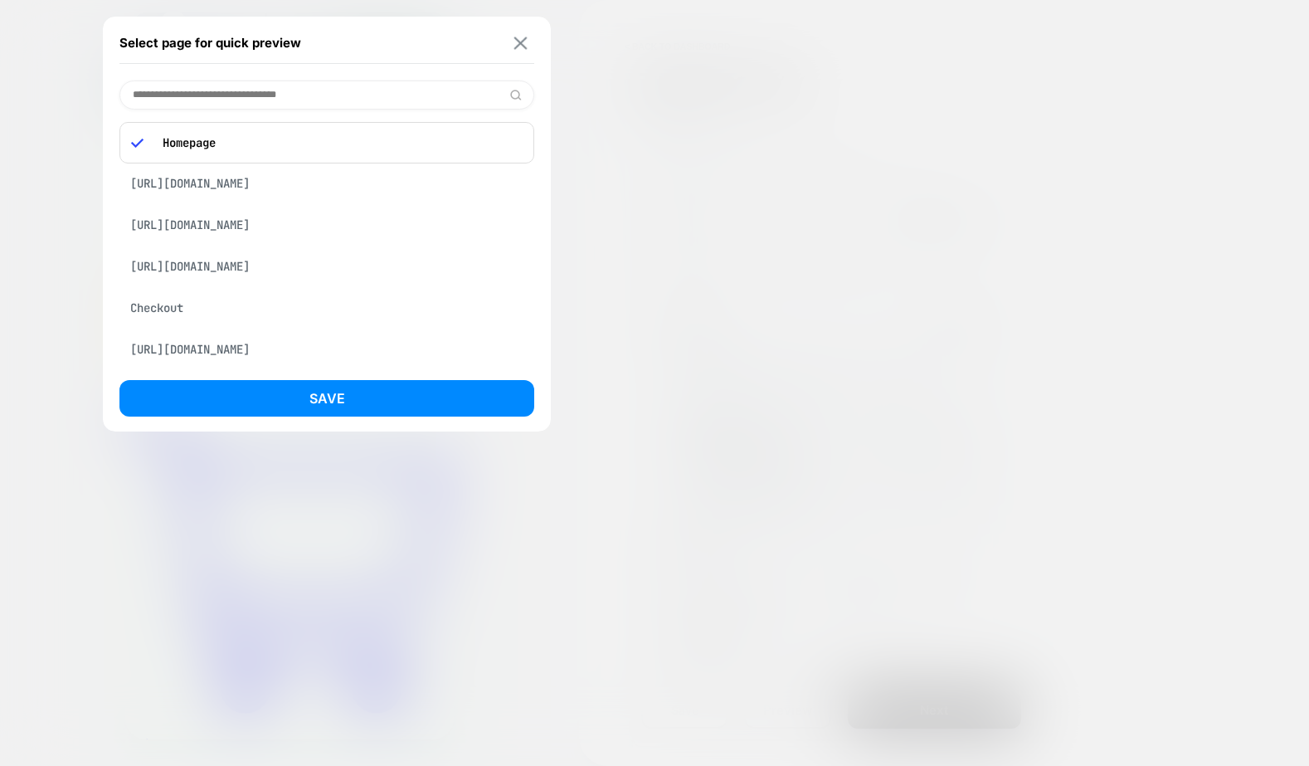
click at [521, 41] on img at bounding box center [520, 43] width 13 height 12
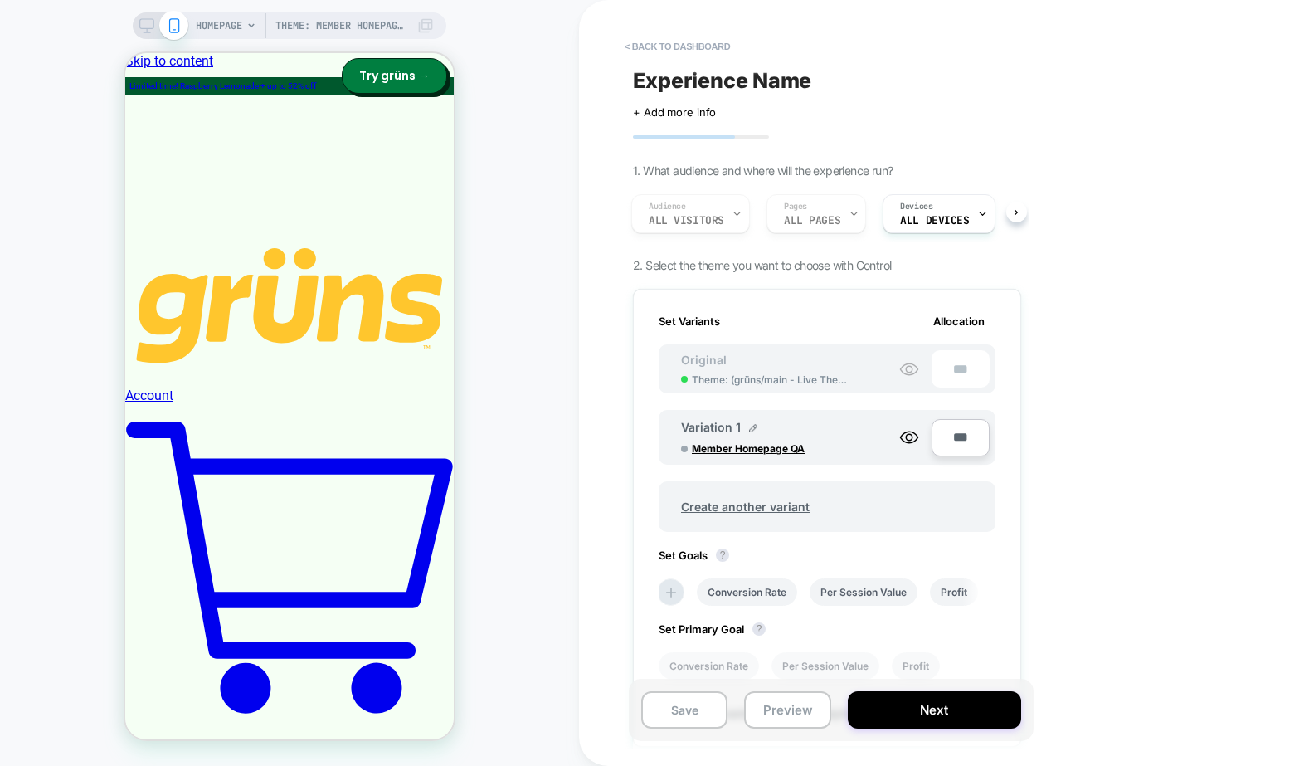
click at [1202, 128] on div "< back to dashboard Experience Name Click to edit experience details + Add more…" at bounding box center [944, 383] width 730 height 766
click at [799, 705] on button "Preview" at bounding box center [787, 709] width 86 height 37
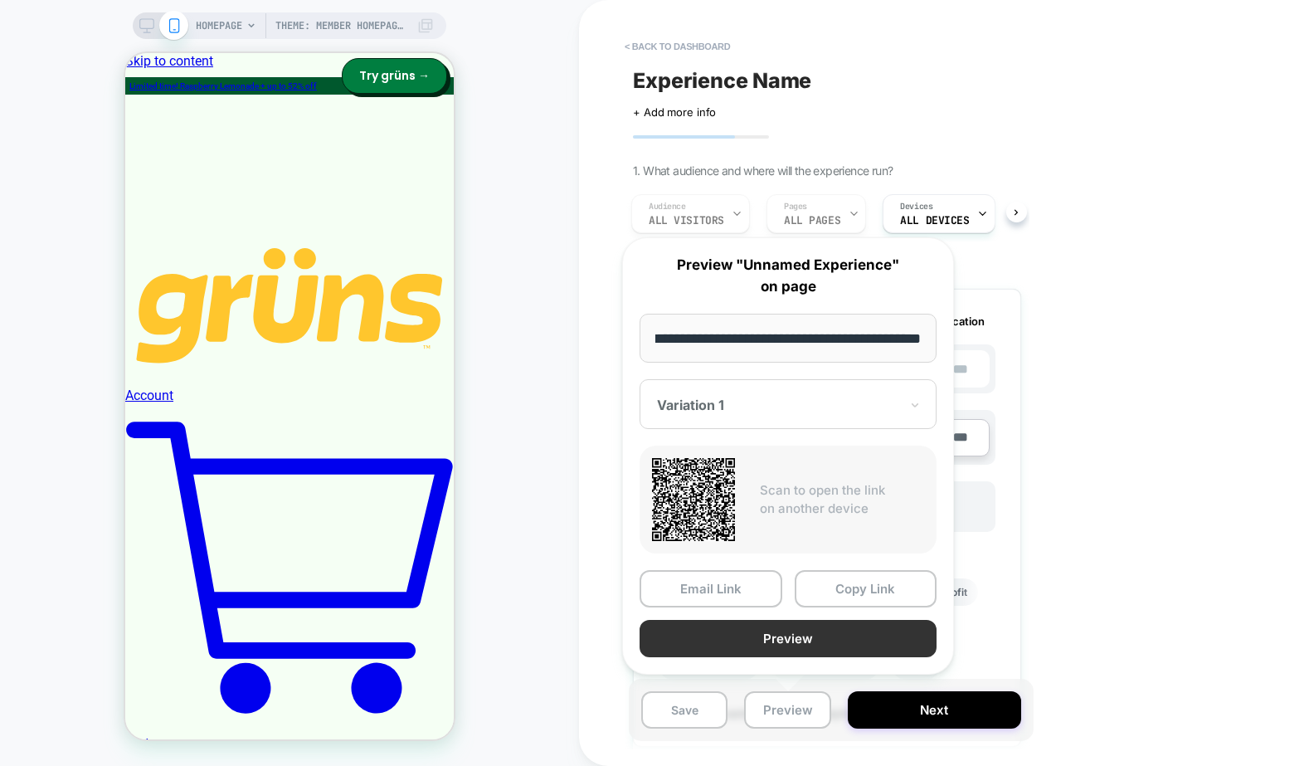
scroll to position [0, 0]
click at [780, 632] on button "Preview" at bounding box center [788, 638] width 297 height 37
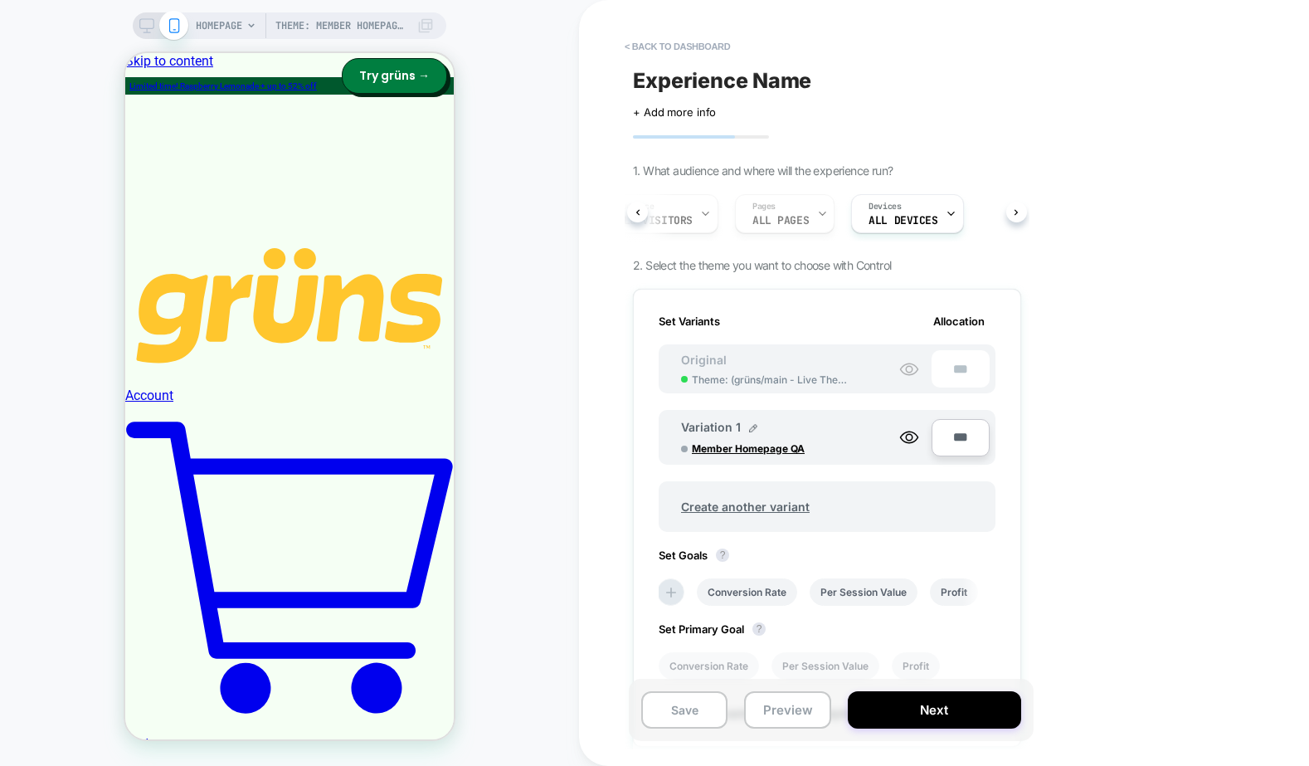
scroll to position [0, 38]
click at [911, 440] on icon at bounding box center [909, 437] width 20 height 20
click at [911, 441] on icon at bounding box center [908, 437] width 17 height 12
click at [1035, 439] on div "Experience Name Click to edit experience details + Add more info 1. What audien…" at bounding box center [835, 383] width 405 height 766
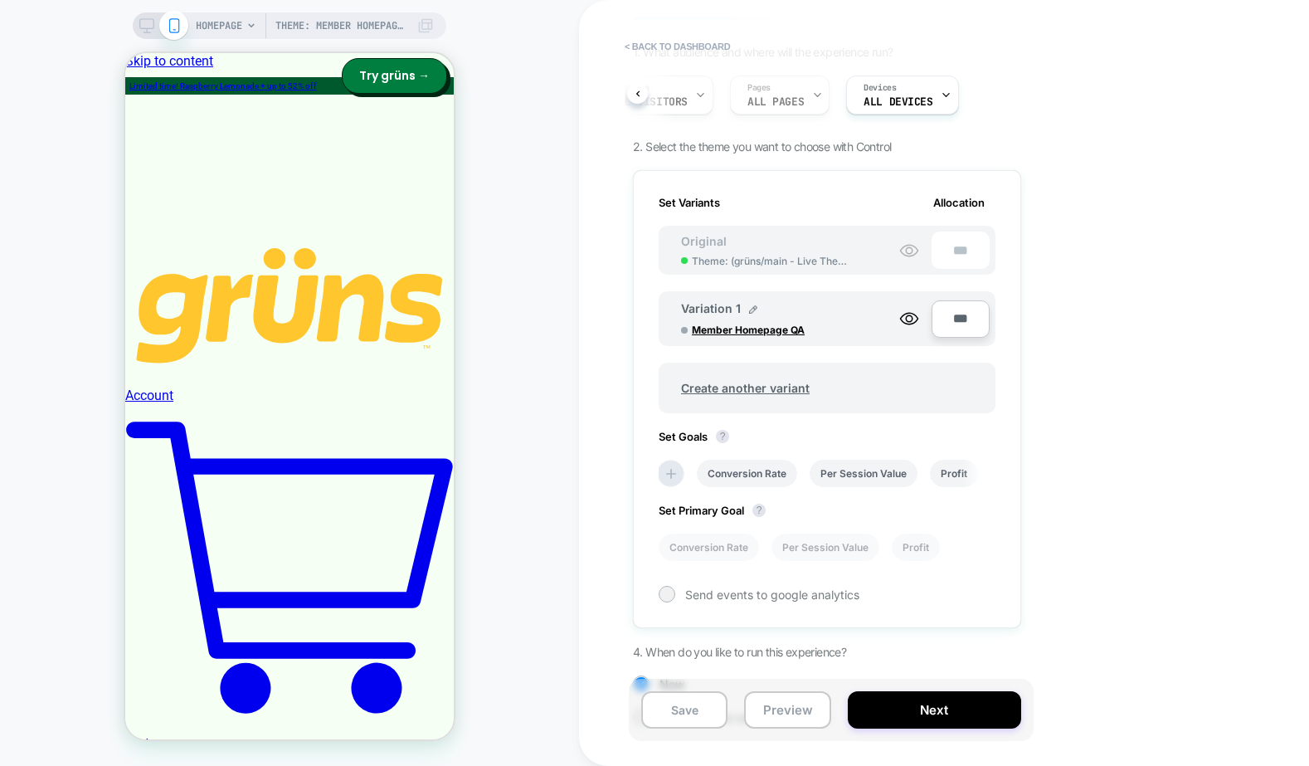
scroll to position [178, 0]
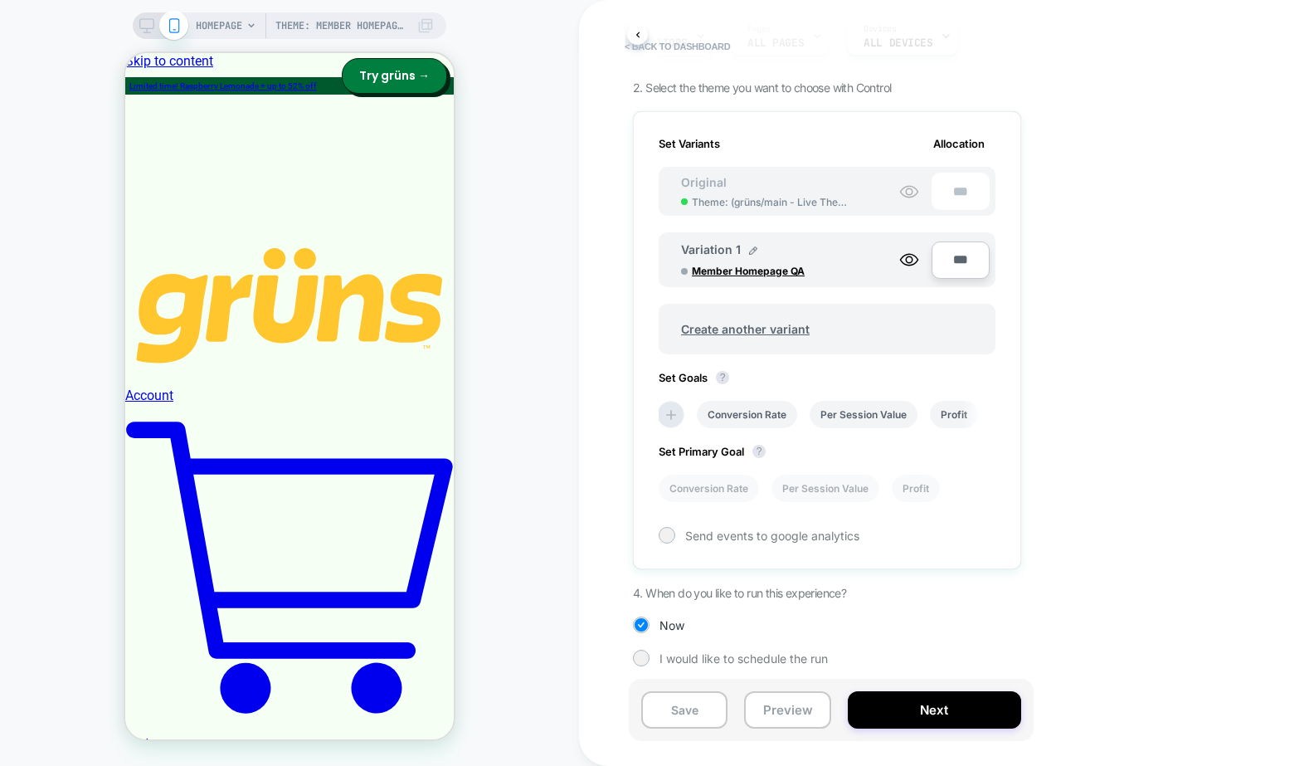
click at [1089, 312] on div "< back to dashboard Experience Name Click to edit experience details + Add more…" at bounding box center [944, 383] width 730 height 766
click at [751, 249] on img at bounding box center [753, 250] width 8 height 8
click at [736, 254] on input "**********" at bounding box center [741, 261] width 120 height 32
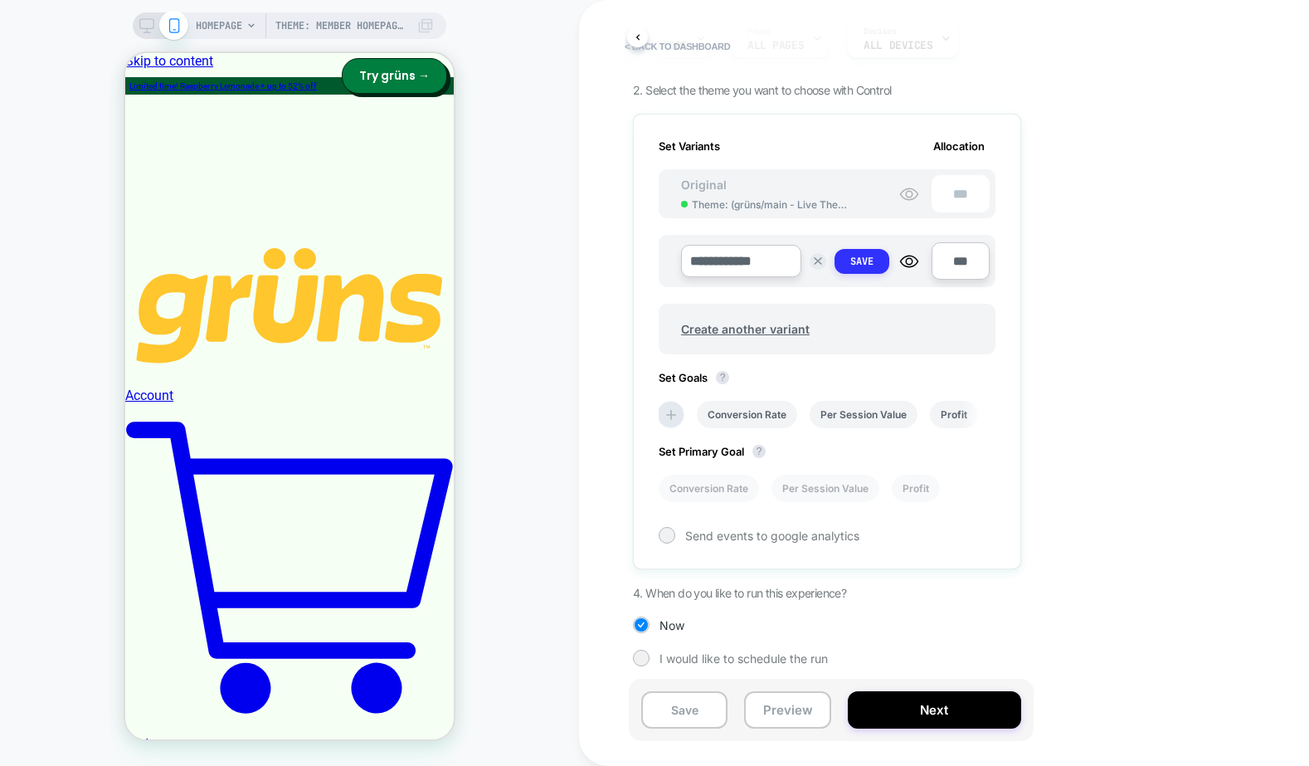
type input "**********"
click at [838, 261] on button "Save" at bounding box center [862, 261] width 55 height 25
click at [1058, 411] on div "< back to dashboard Experience Name Click to edit experience details + Add more…" at bounding box center [944, 383] width 730 height 766
click at [697, 478] on li "Conversion Rate" at bounding box center [709, 488] width 100 height 27
click at [666, 531] on div at bounding box center [666, 534] width 12 height 12
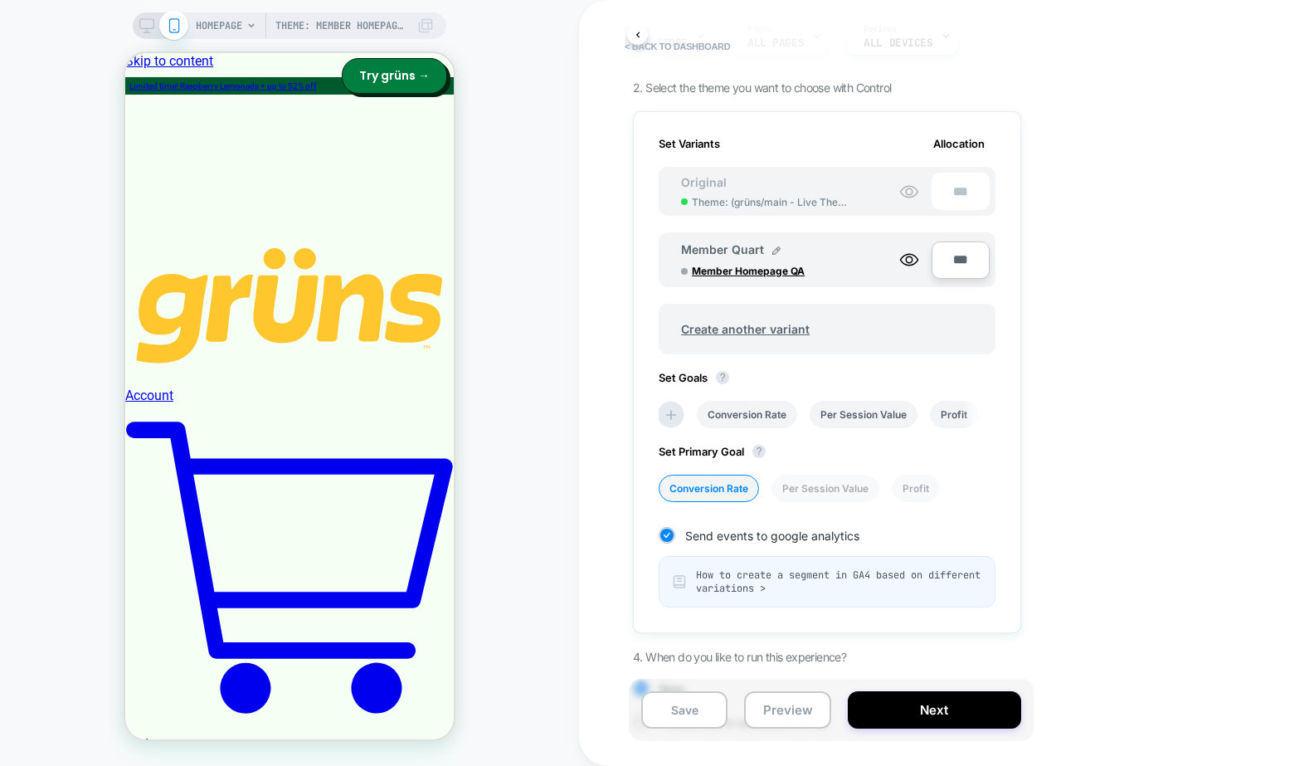
click at [1113, 442] on div "< back to dashboard Experience Name Click to edit experience details + Add more…" at bounding box center [944, 383] width 730 height 766
click at [690, 721] on button "Save" at bounding box center [684, 709] width 86 height 37
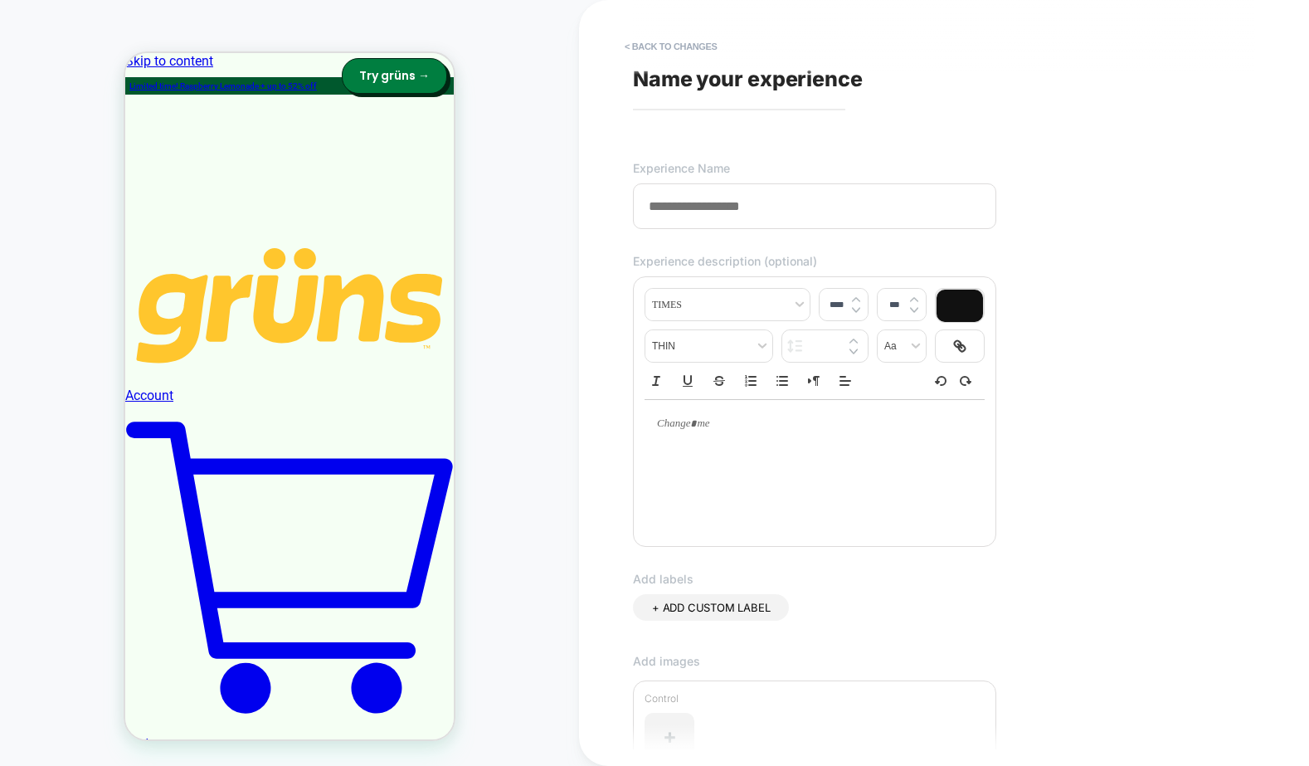
click at [741, 214] on input at bounding box center [814, 206] width 363 height 46
type input "**********"
click at [752, 421] on p at bounding box center [808, 423] width 294 height 15
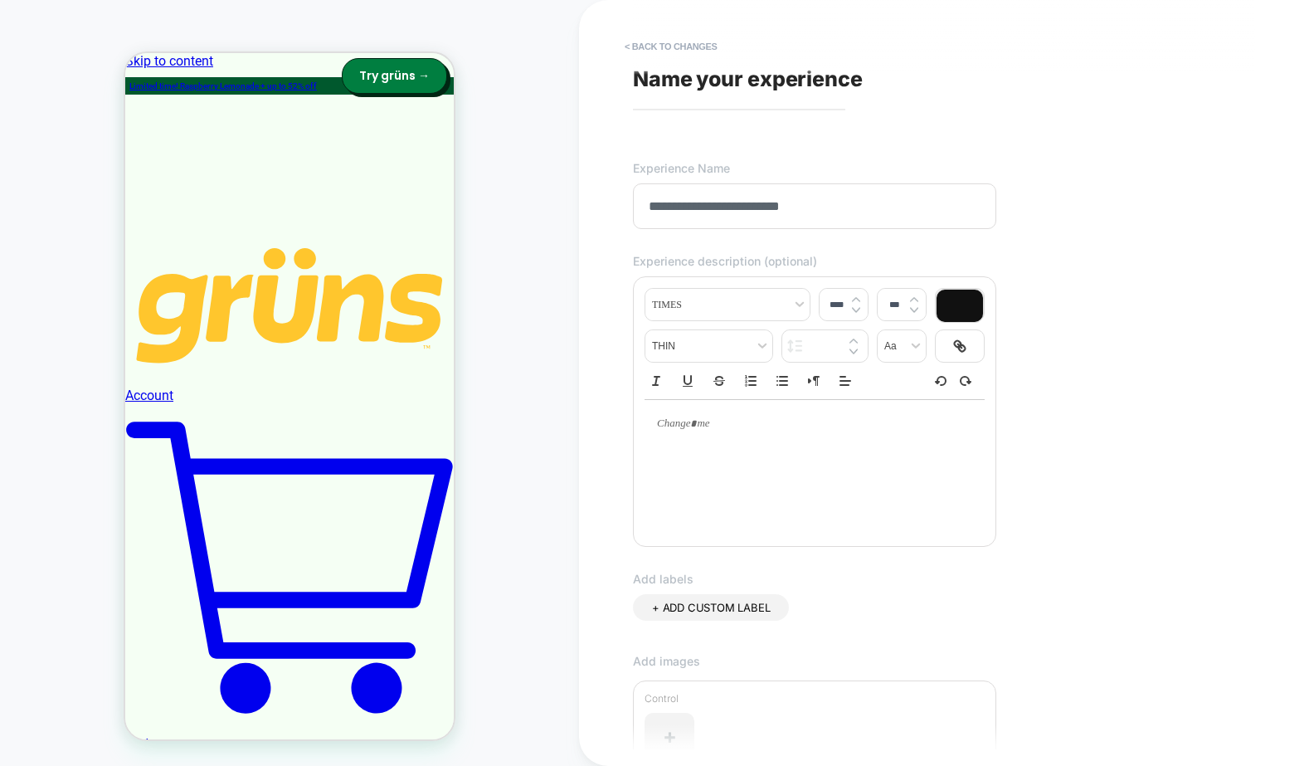
type input "****"
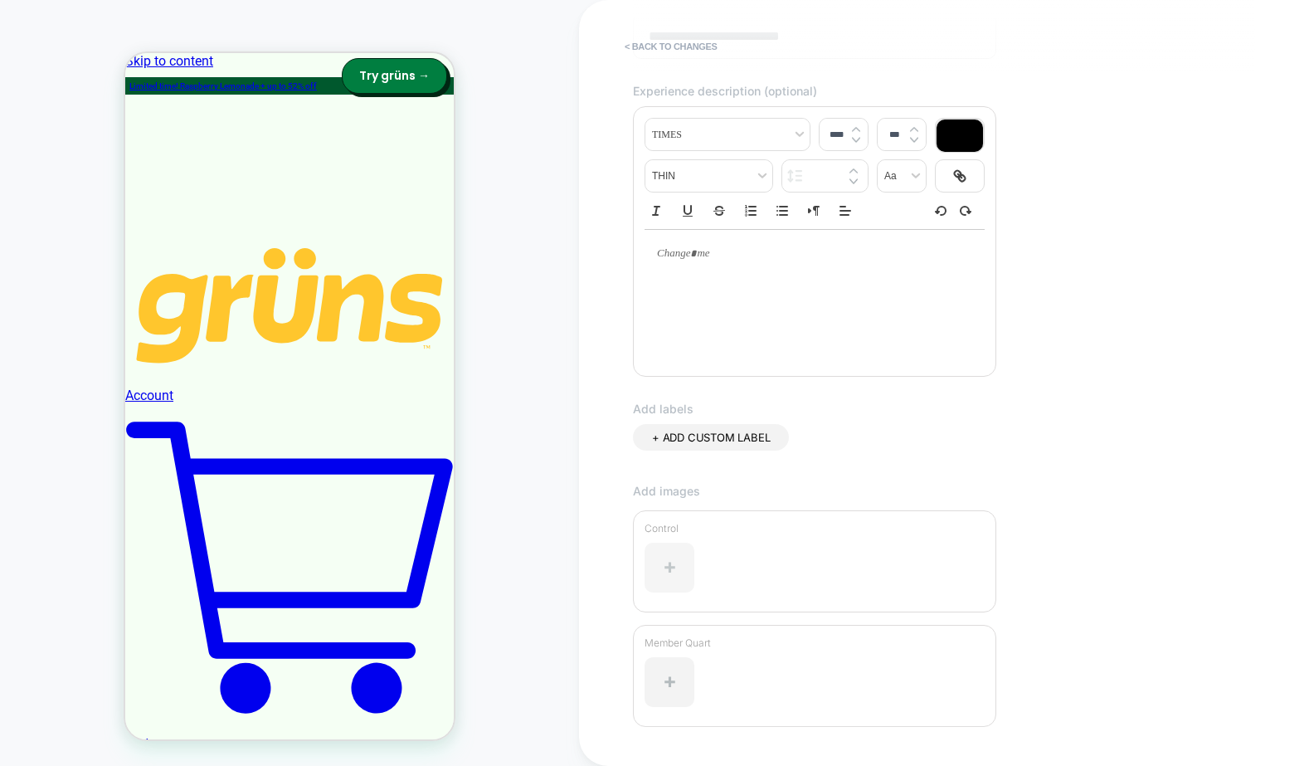
click at [668, 579] on div at bounding box center [670, 568] width 50 height 50
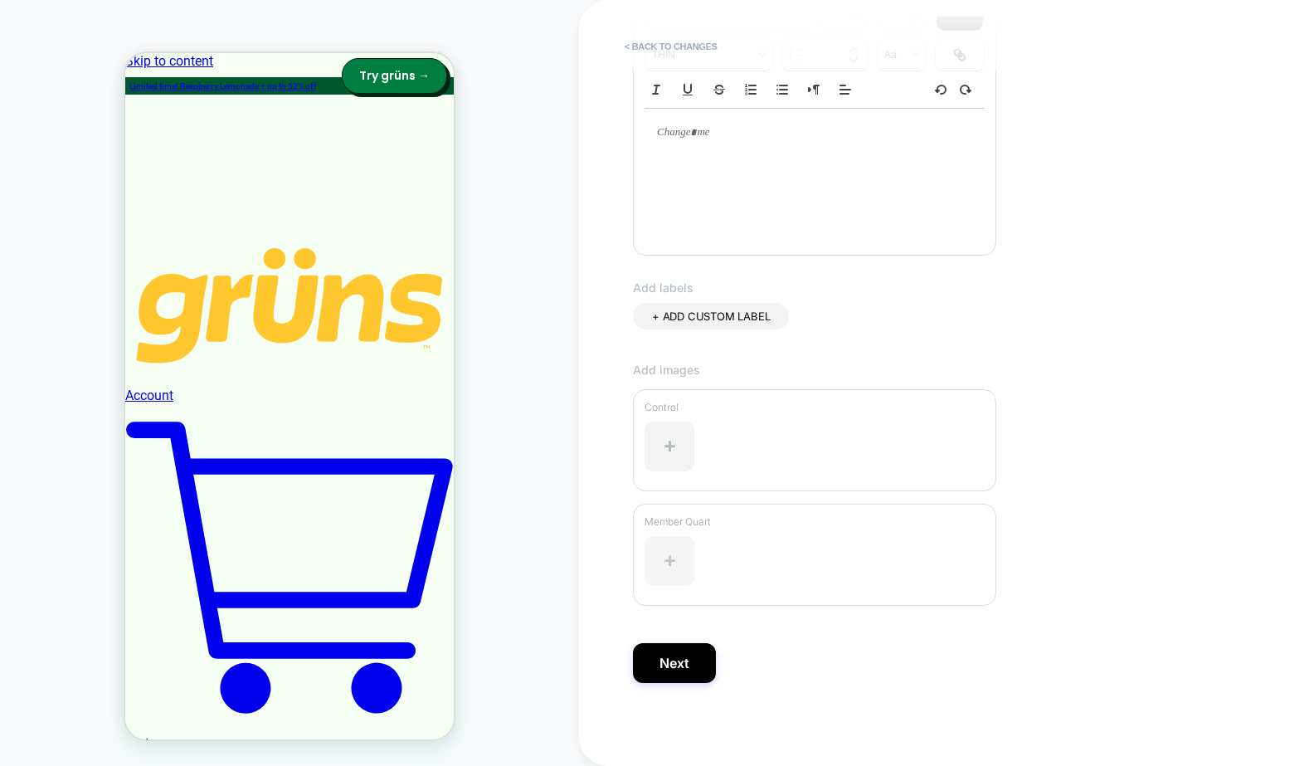
click at [679, 567] on div at bounding box center [670, 561] width 50 height 50
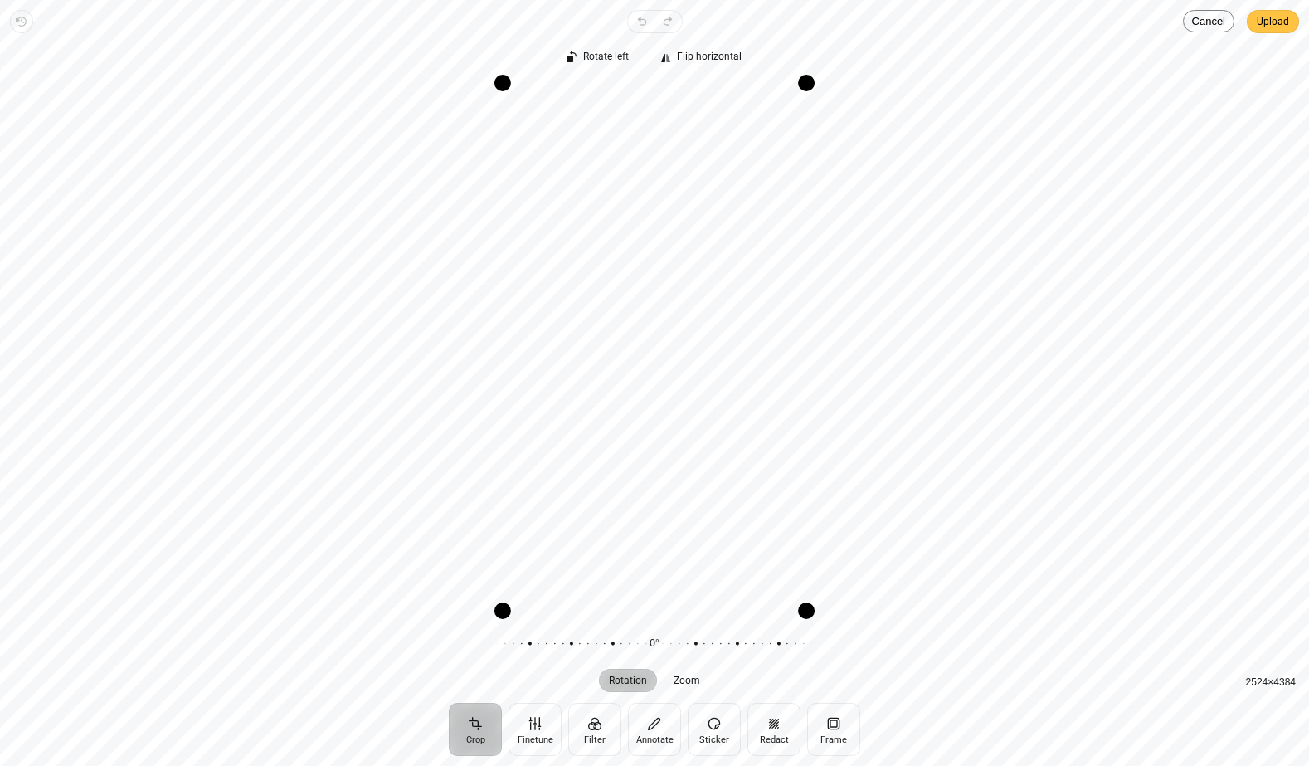
click at [1277, 30] on span "Upload" at bounding box center [1273, 22] width 32 height 20
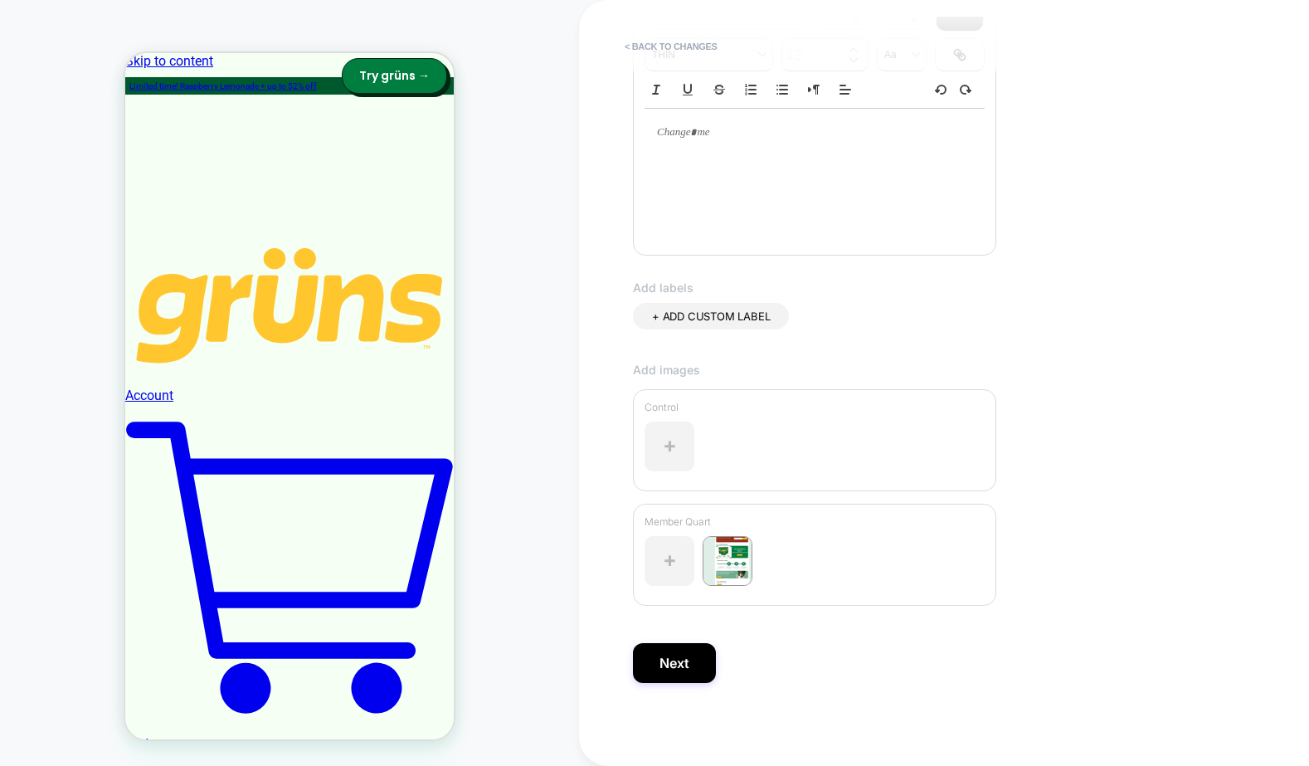
scroll to position [0, 0]
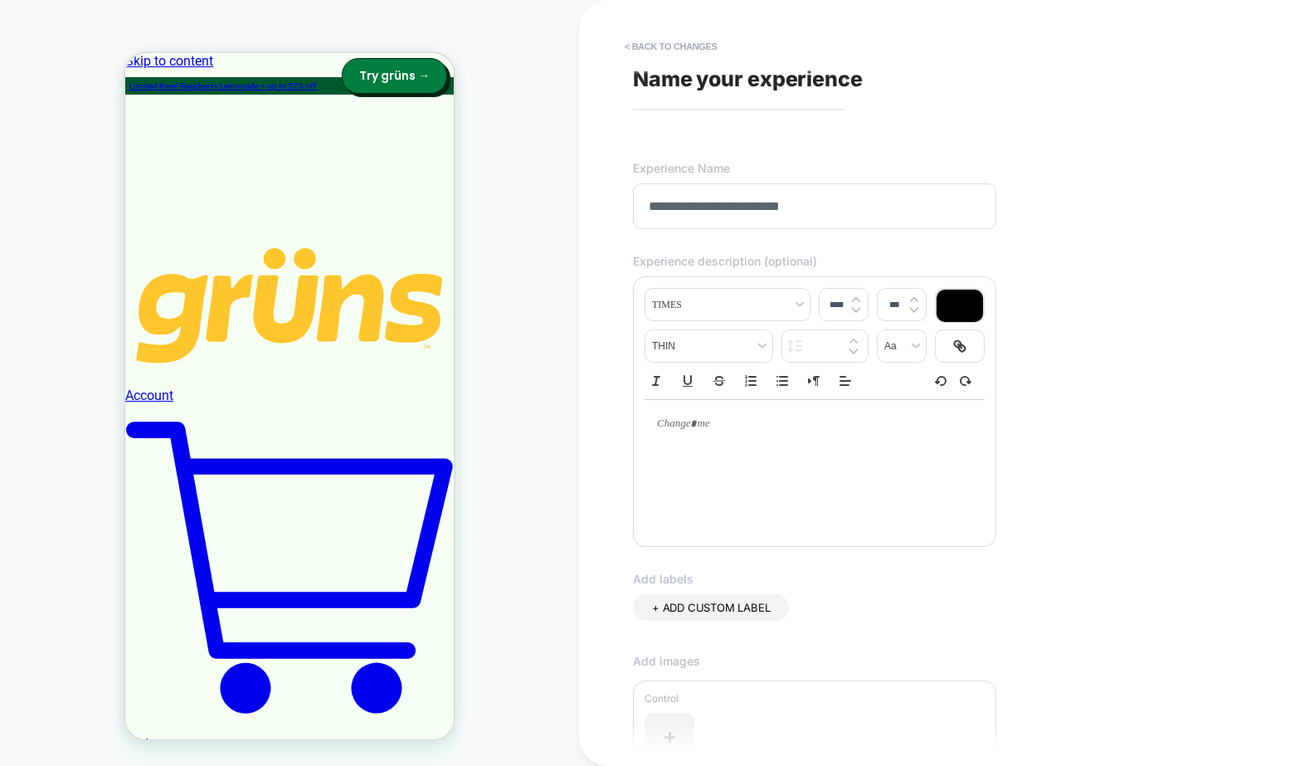
click at [713, 422] on p at bounding box center [808, 423] width 294 height 15
click at [1039, 372] on div "**********" at bounding box center [936, 383] width 622 height 733
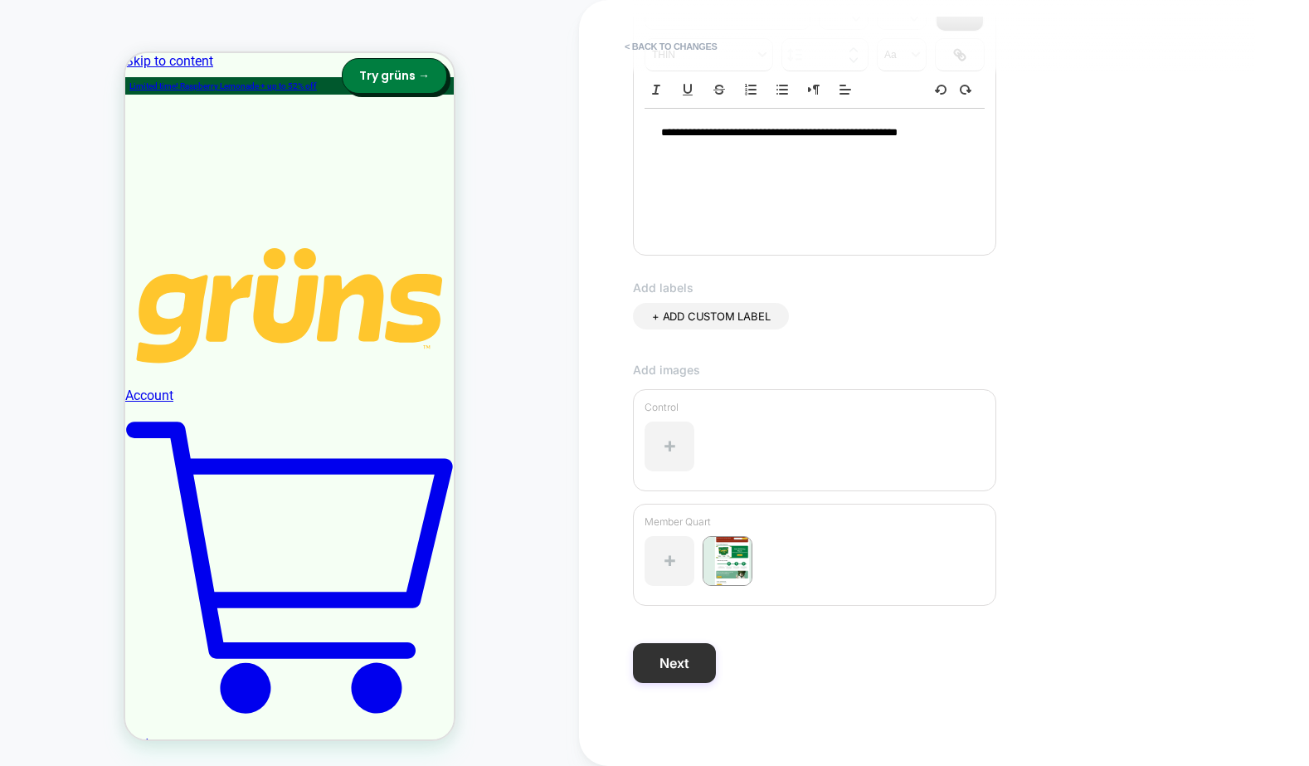
click at [645, 675] on button "Next" at bounding box center [674, 663] width 83 height 40
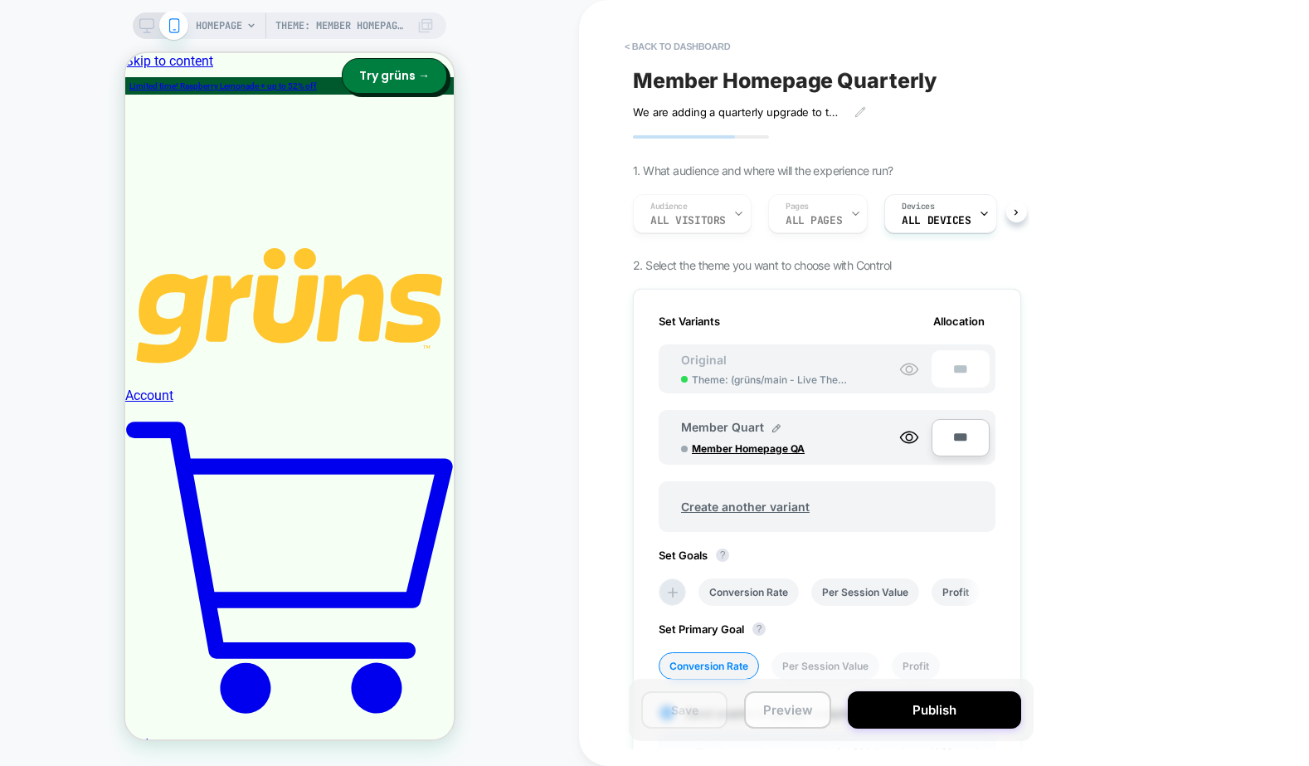
scroll to position [0, 2]
click at [687, 48] on button "< back to dashboard" at bounding box center [677, 46] width 122 height 27
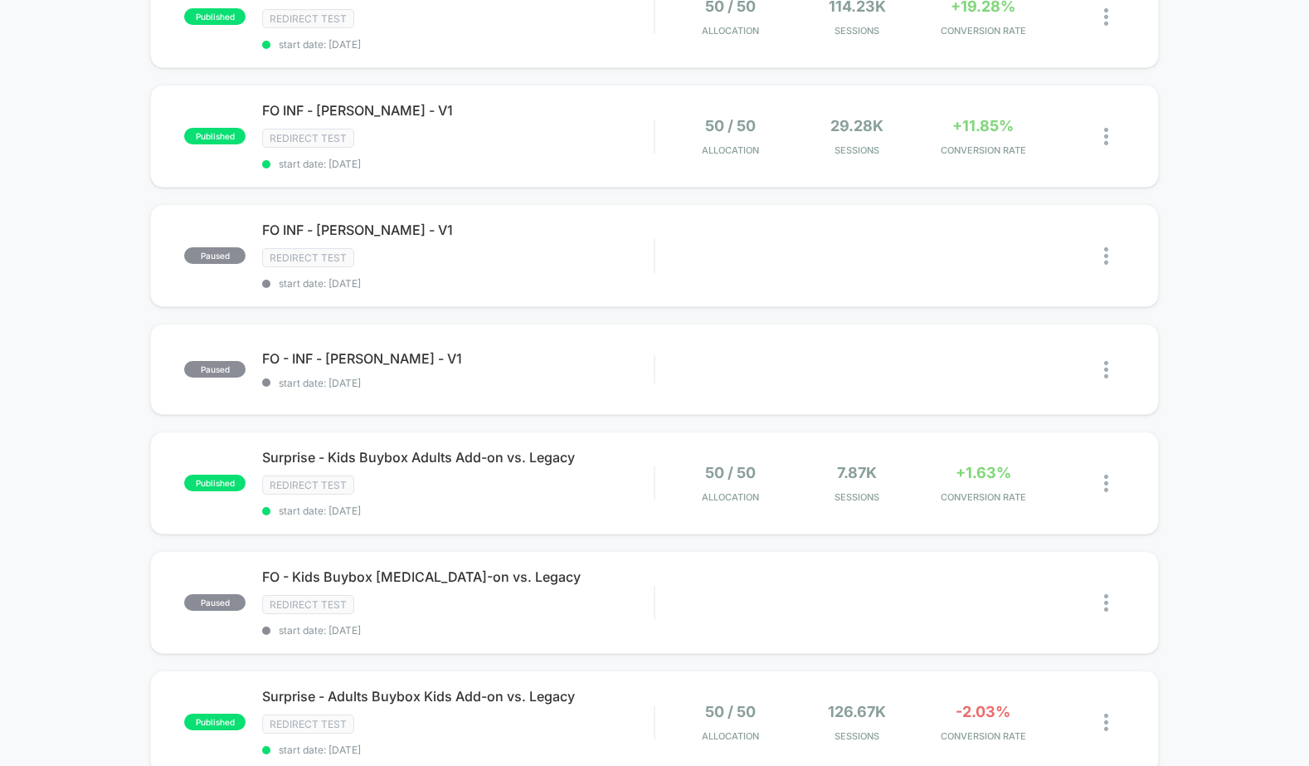
scroll to position [591, 0]
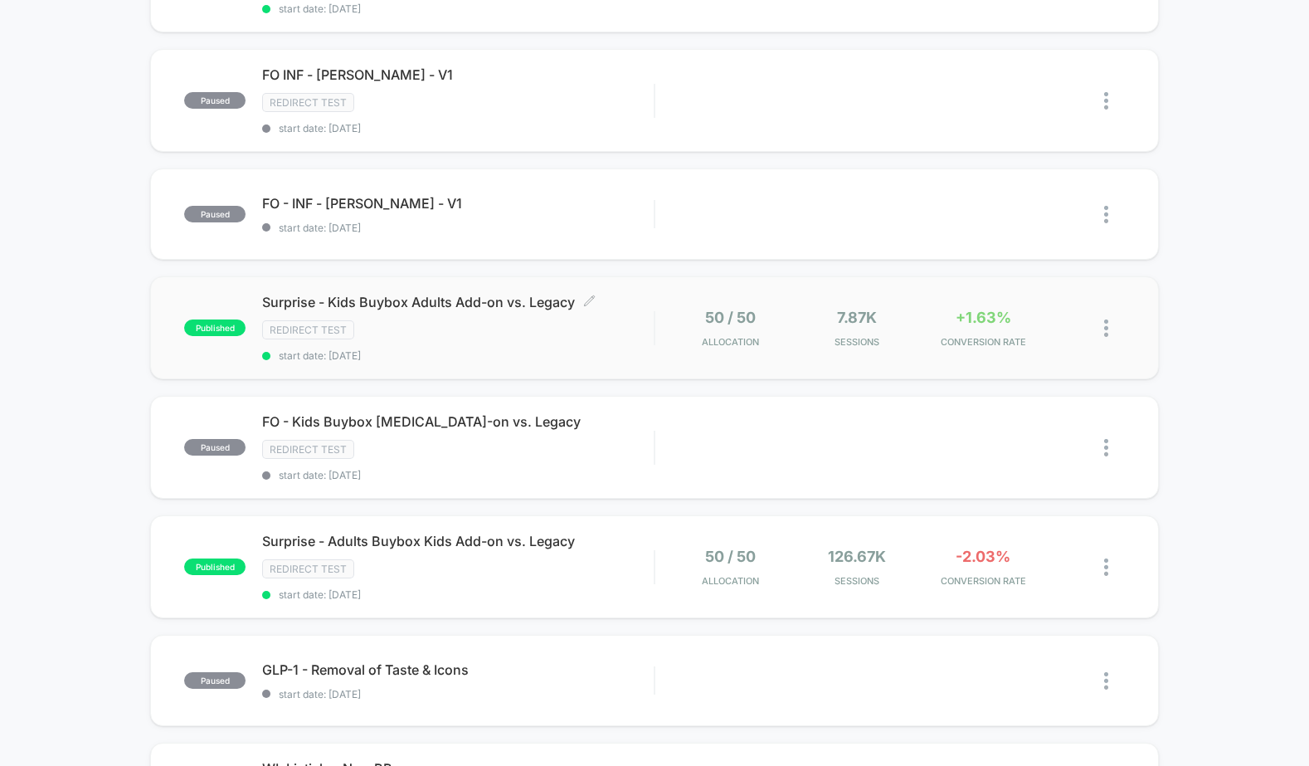
click at [582, 355] on span "start date: [DATE]" at bounding box center [458, 355] width 392 height 12
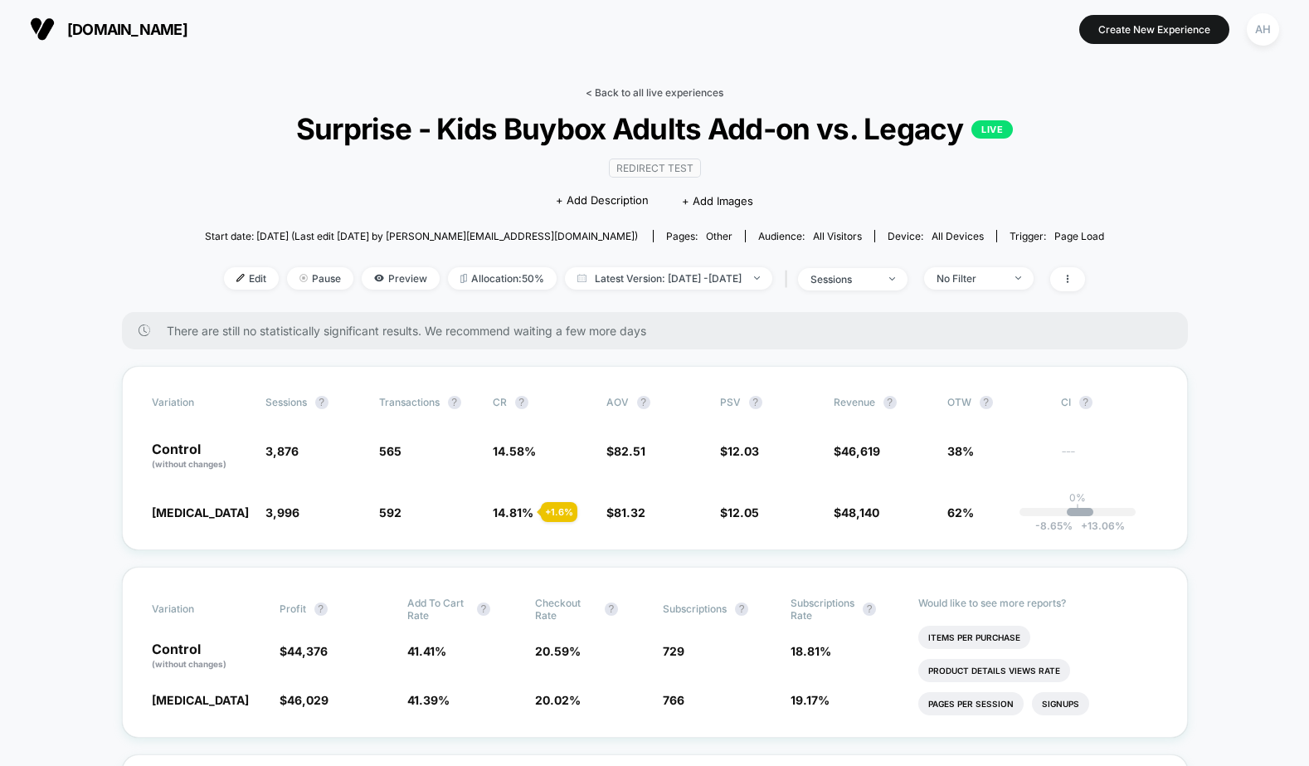
click at [672, 95] on link "< Back to all live experiences" at bounding box center [655, 92] width 138 height 12
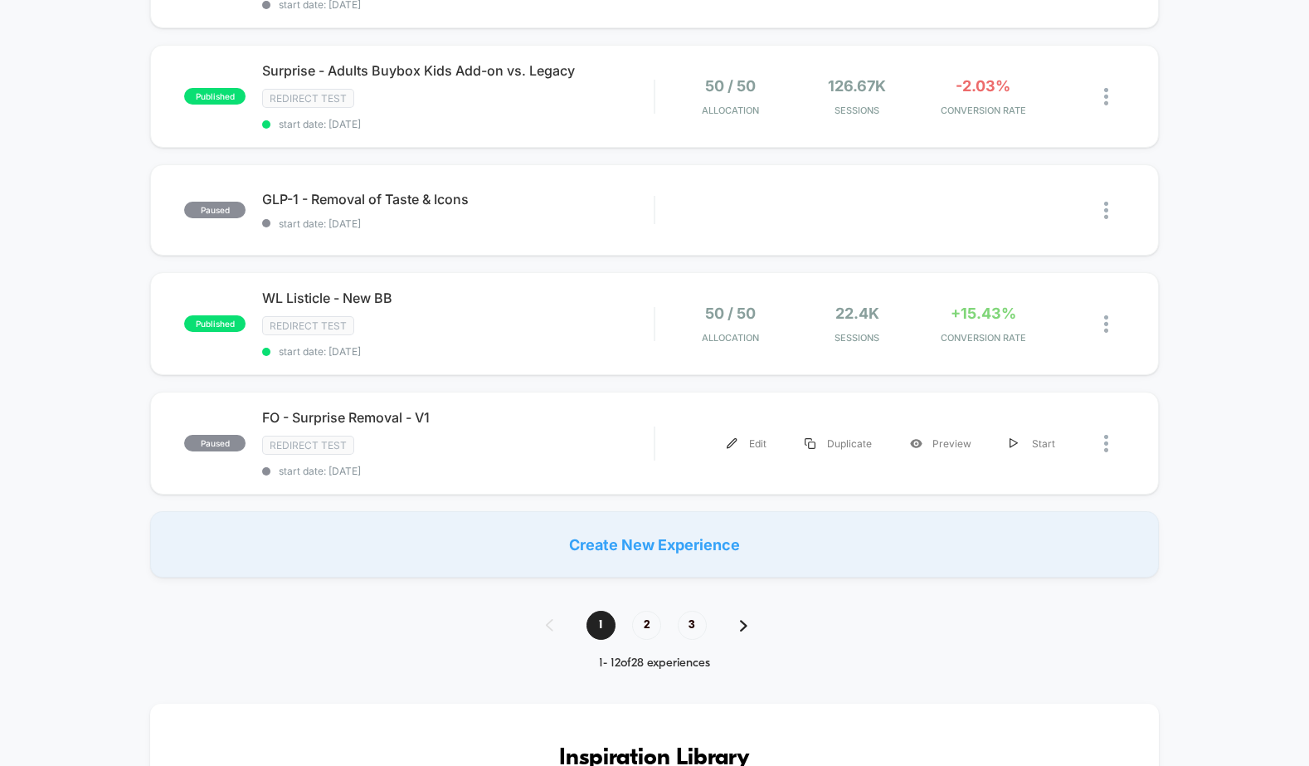
scroll to position [1146, 0]
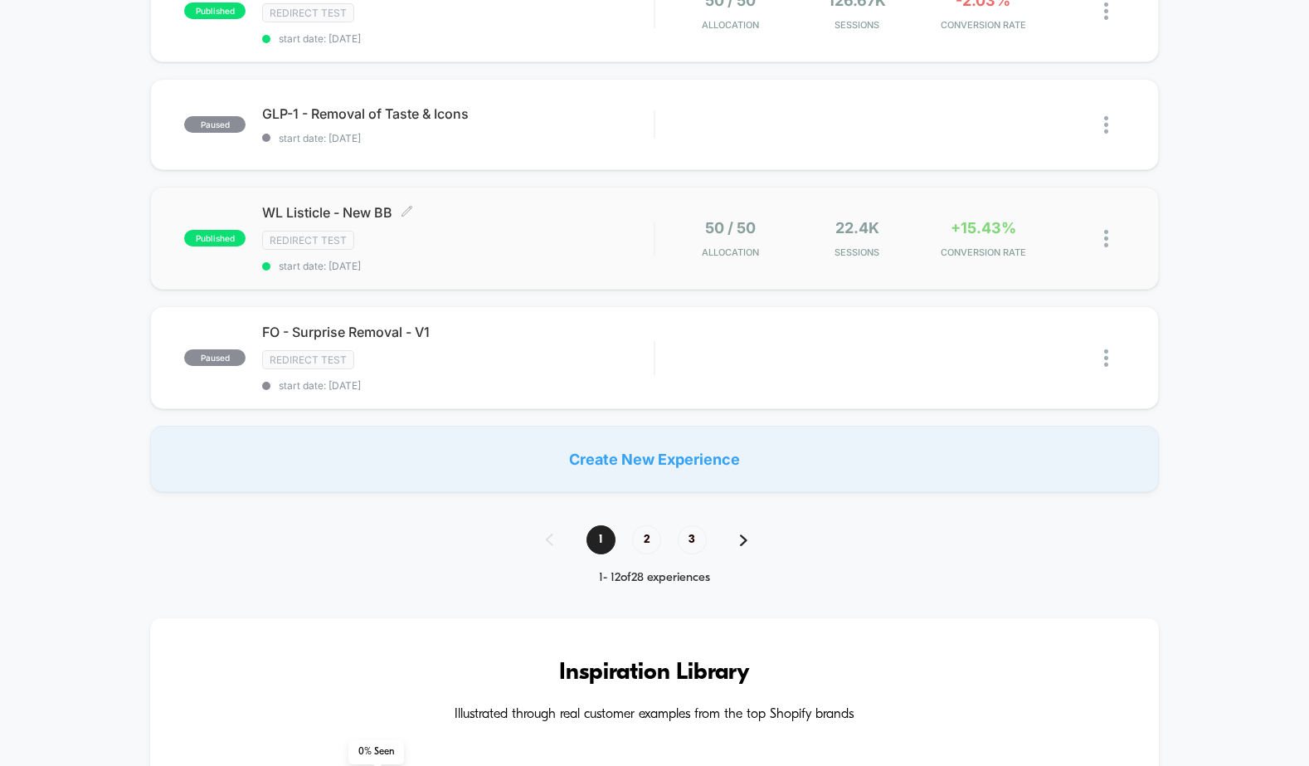
click at [572, 255] on div "WL Listicle - New BB Click to edit experience details Click to edit experience …" at bounding box center [458, 238] width 392 height 68
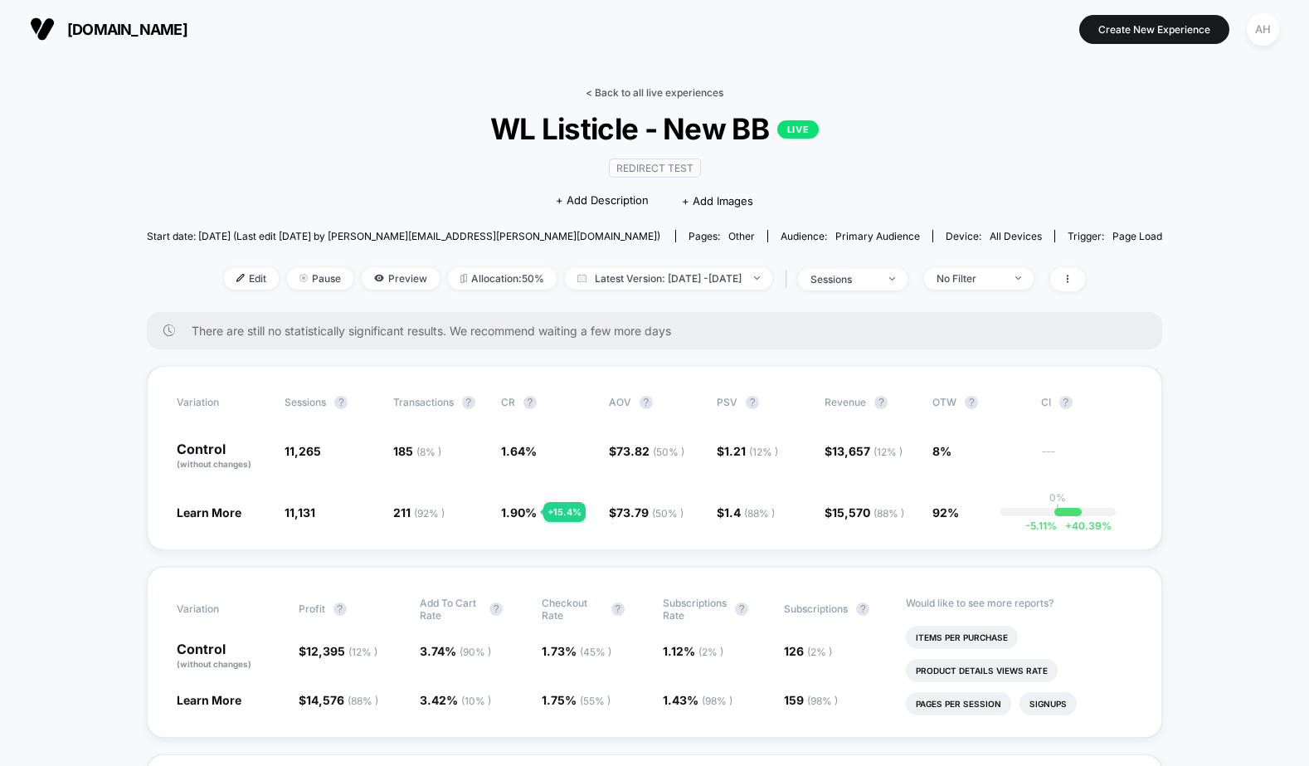
click at [666, 96] on link "< Back to all live experiences" at bounding box center [655, 92] width 138 height 12
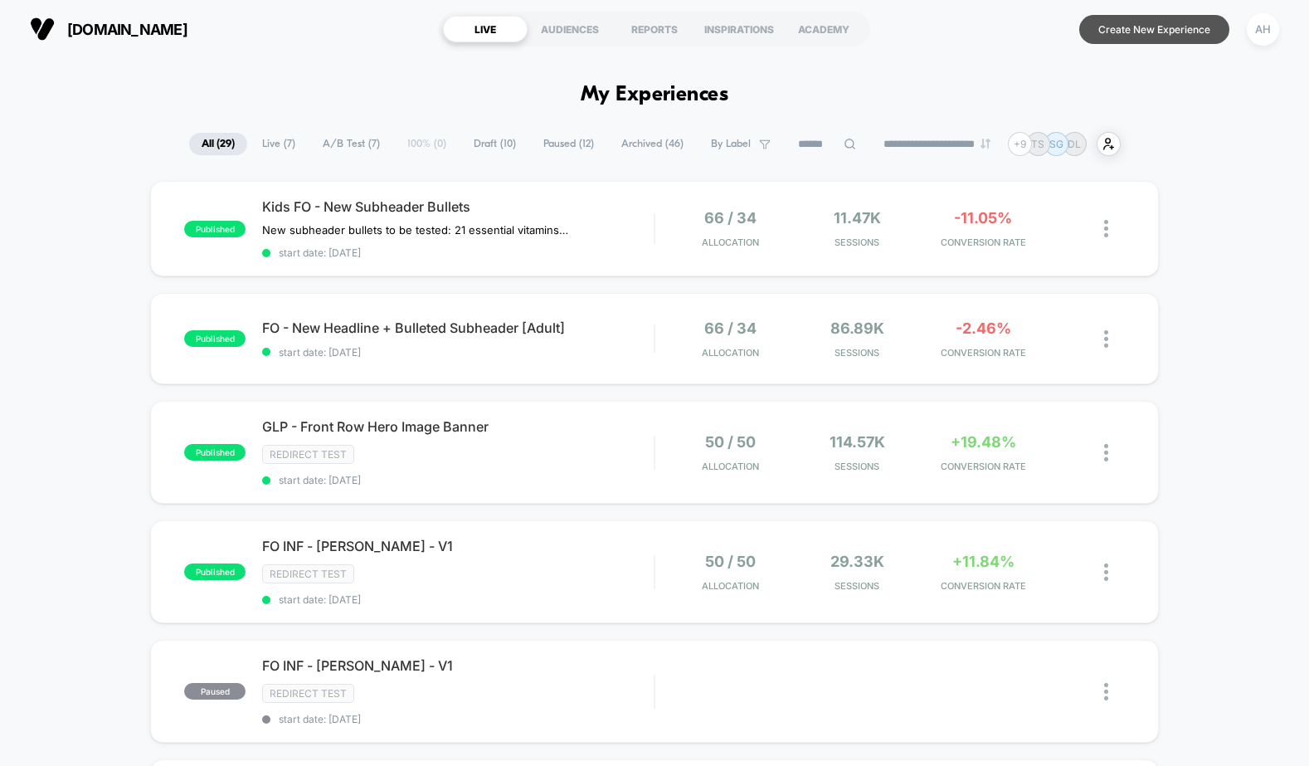
click at [1151, 29] on button "Create New Experience" at bounding box center [1154, 29] width 150 height 29
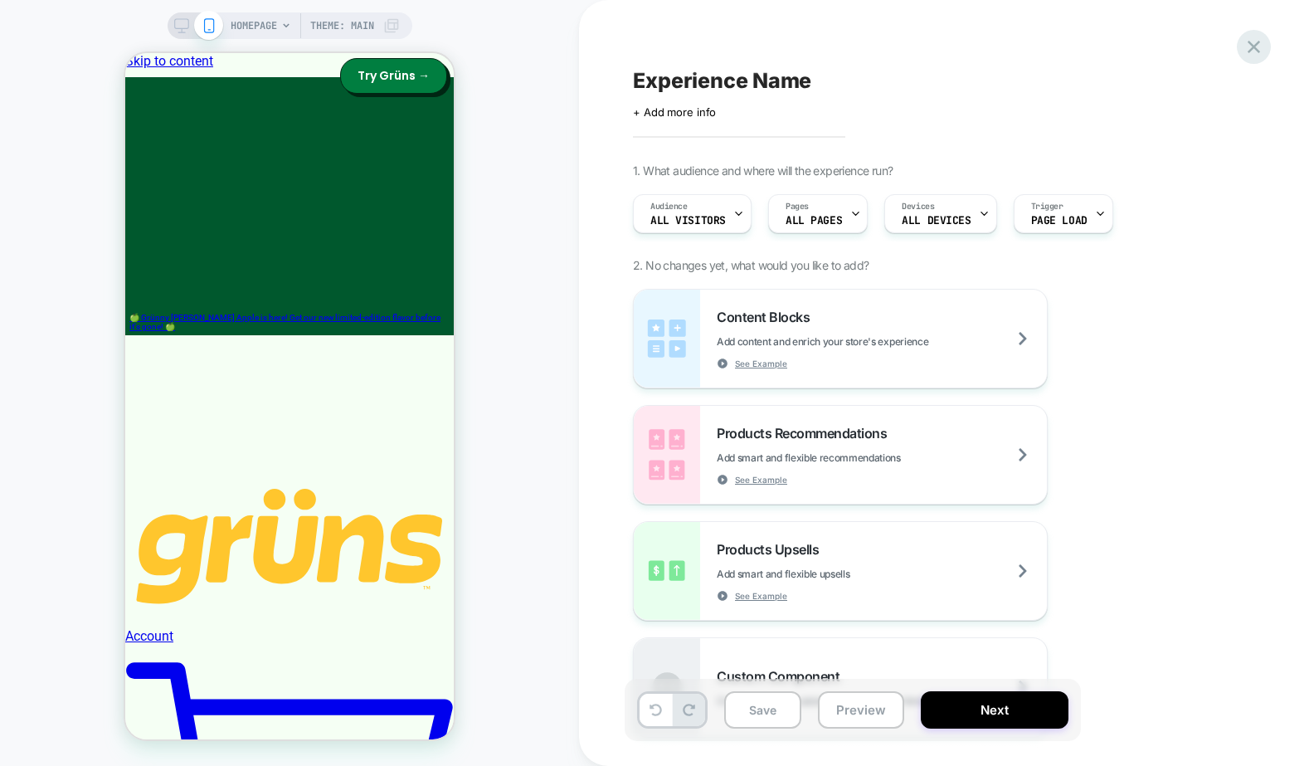
click at [1255, 43] on icon at bounding box center [1254, 47] width 22 height 22
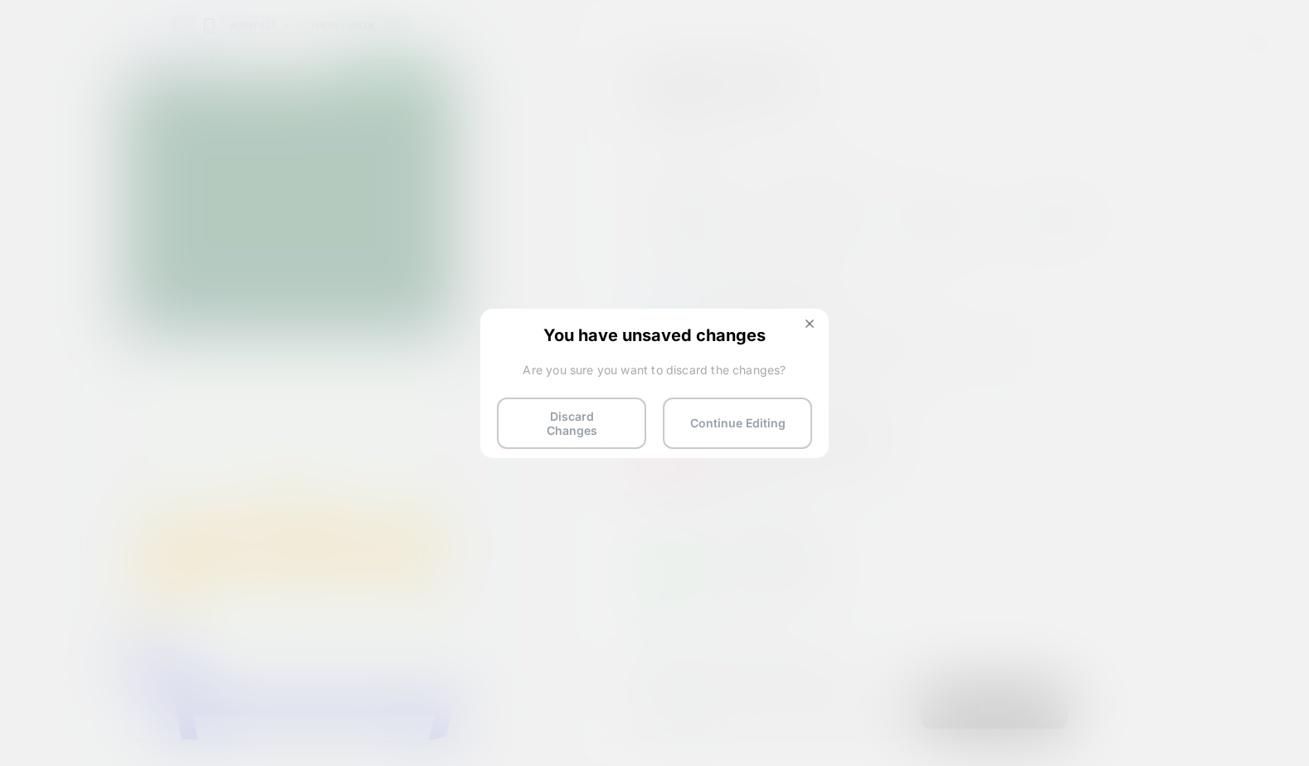
click at [810, 320] on img at bounding box center [810, 323] width 8 height 8
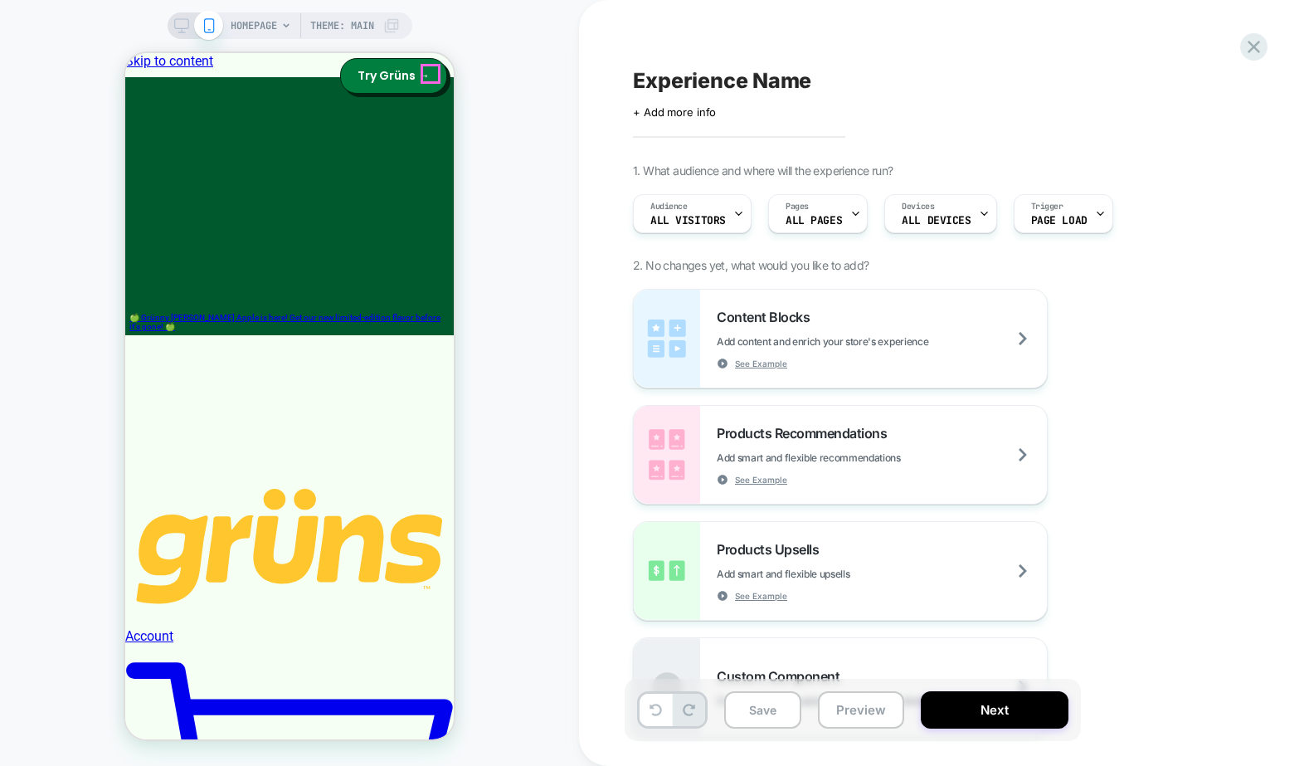
click at [280, 32] on div "HOMEPAGE Theme: MAIN" at bounding box center [315, 25] width 169 height 27
click at [265, 22] on span "HOMEPAGE" at bounding box center [254, 25] width 46 height 27
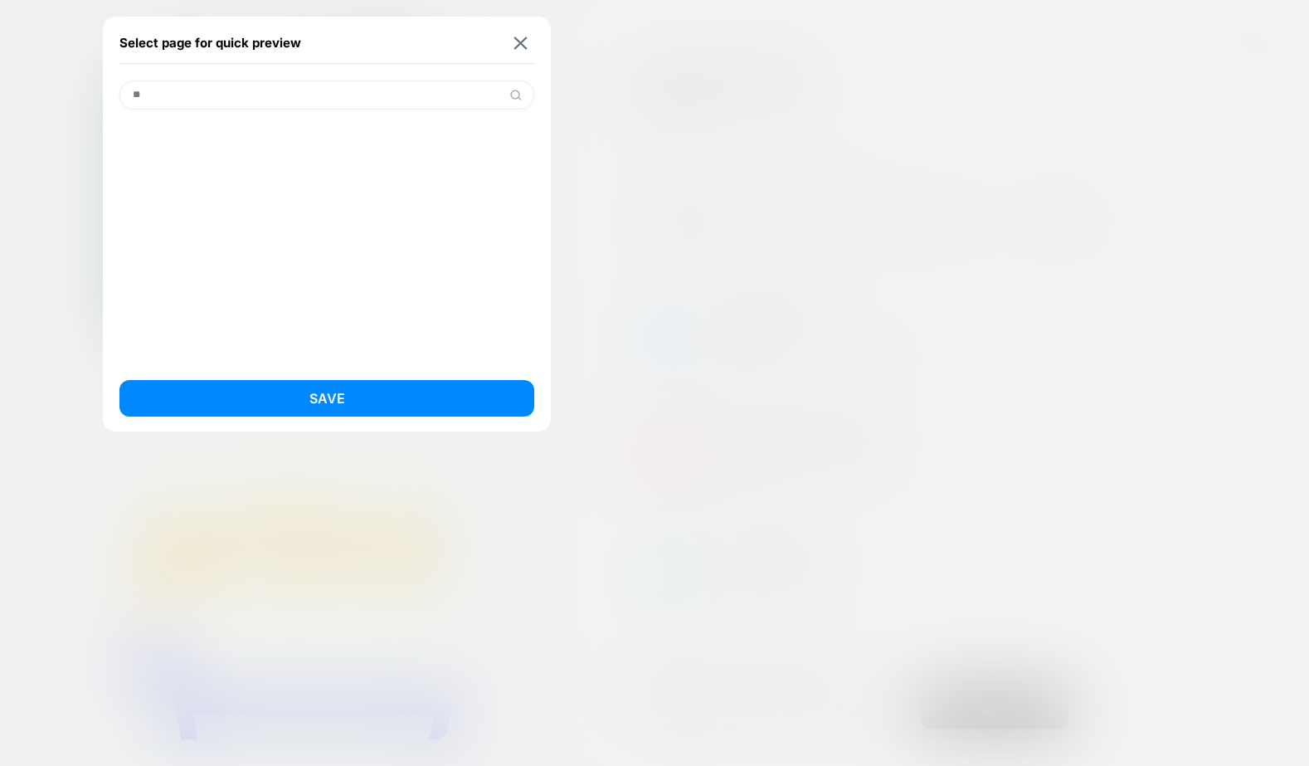
type input "*"
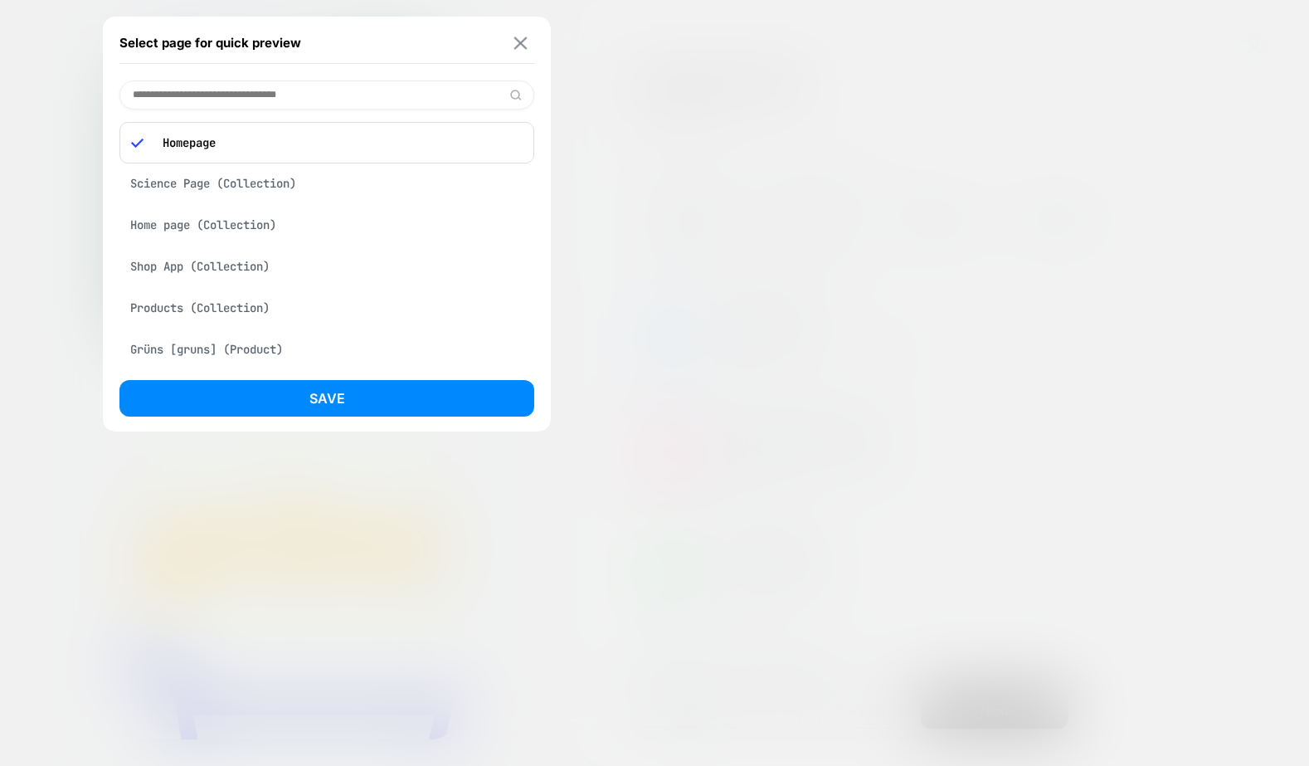
click at [518, 44] on img at bounding box center [520, 43] width 13 height 12
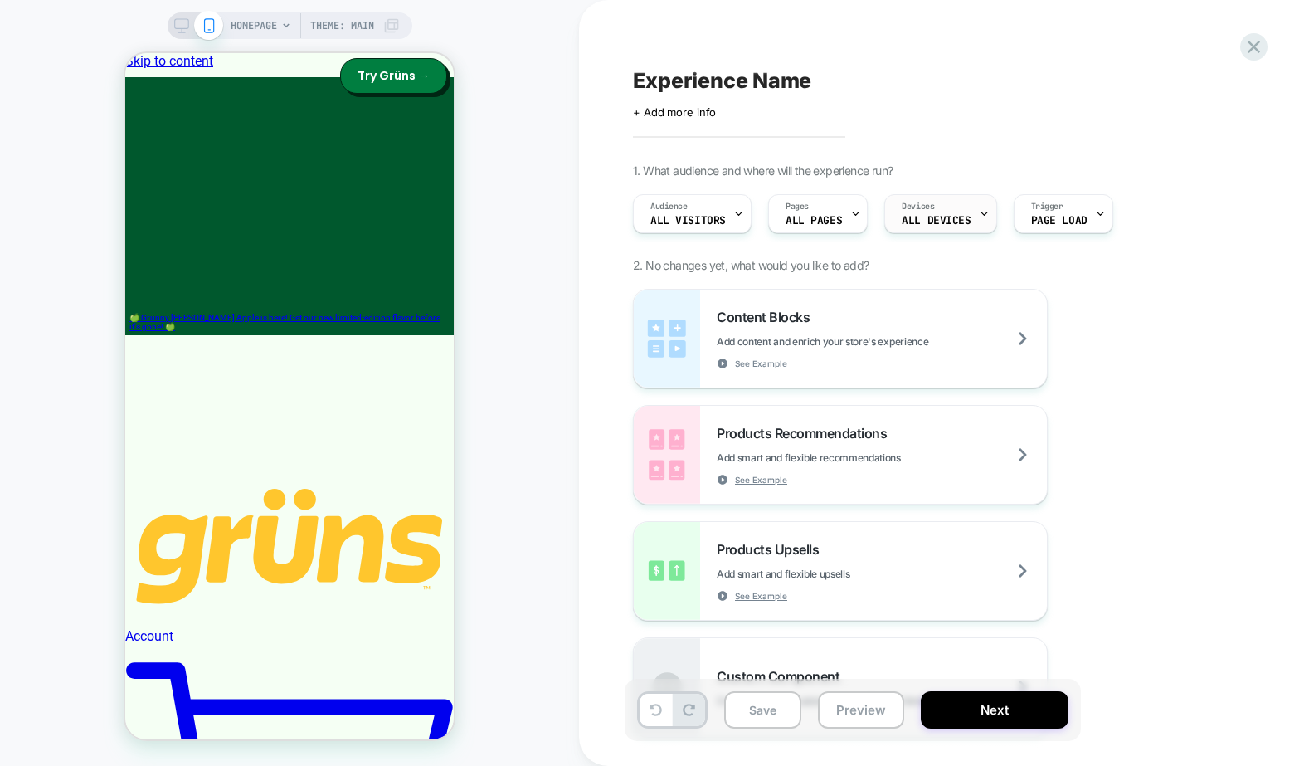
click at [940, 217] on span "ALL DEVICES" at bounding box center [936, 221] width 69 height 12
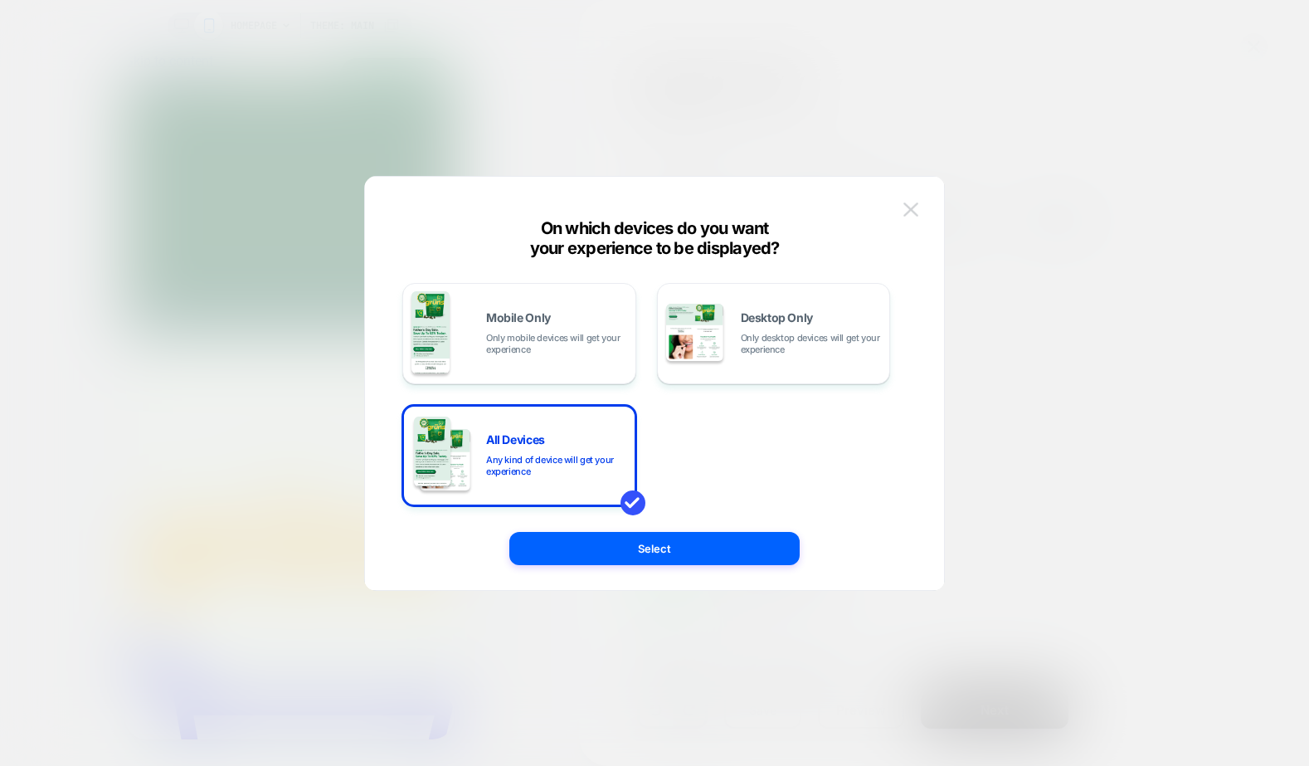
click at [910, 208] on img at bounding box center [910, 209] width 15 height 14
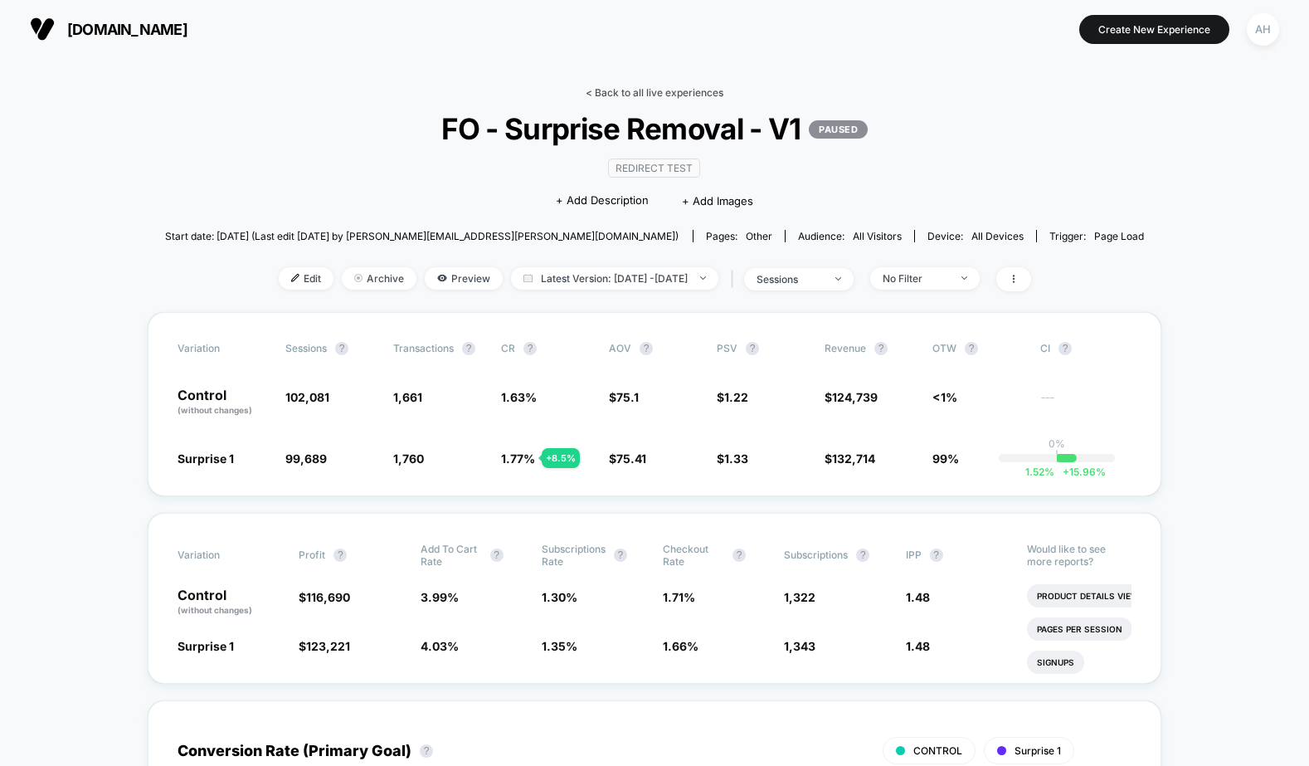
click at [651, 89] on link "< Back to all live experiences" at bounding box center [655, 92] width 138 height 12
